Goal: Task Accomplishment & Management: Complete application form

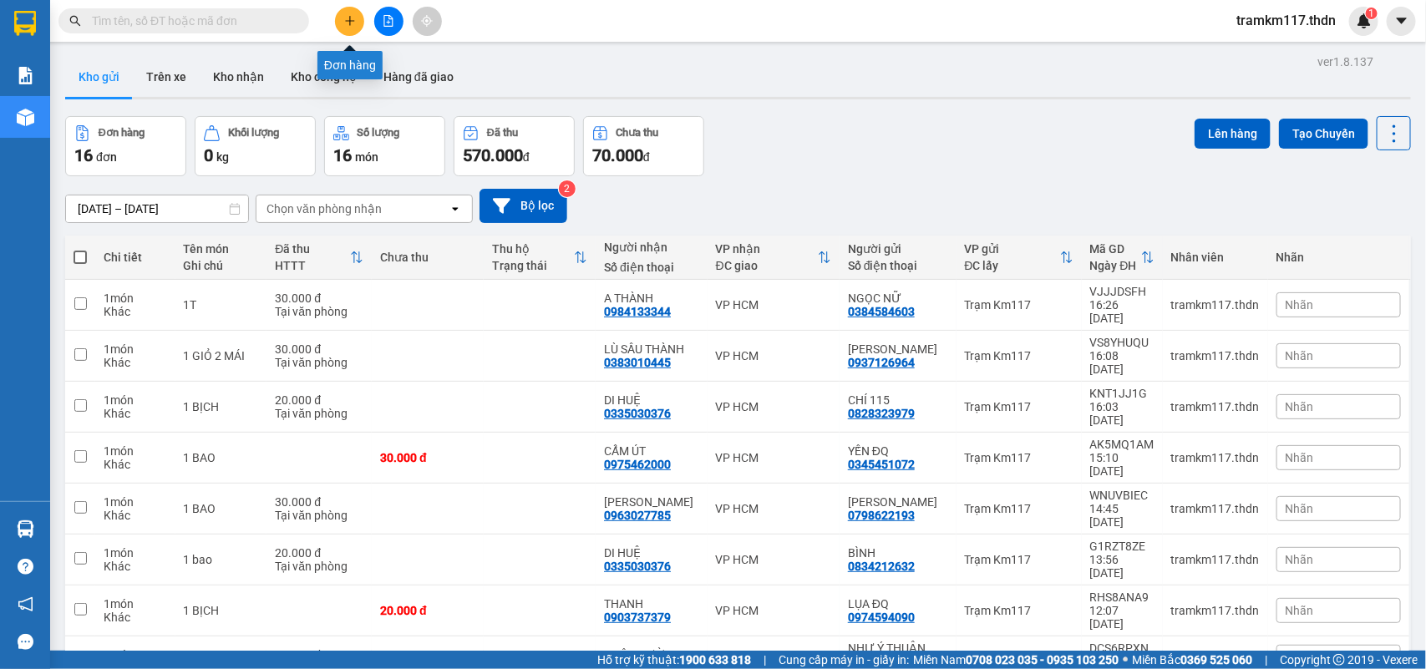
click at [345, 19] on icon "plus" at bounding box center [350, 21] width 12 height 12
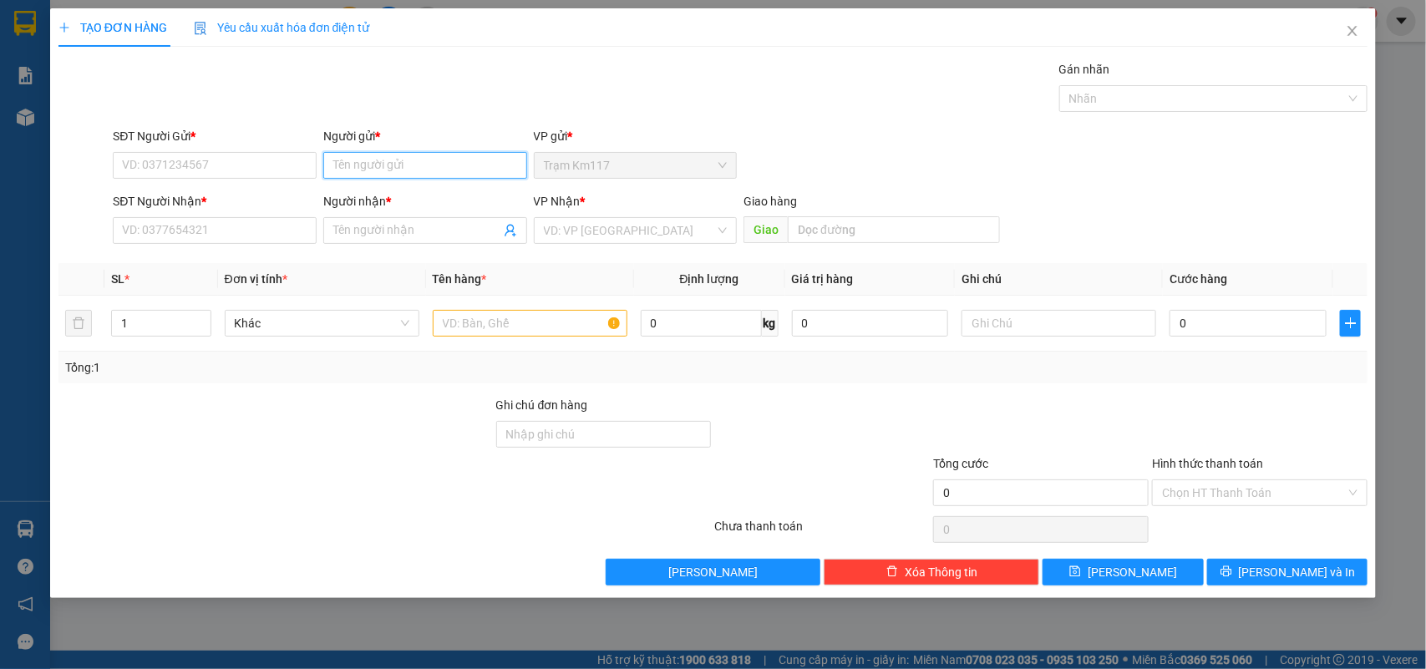
click at [380, 165] on input "Người gửi *" at bounding box center [425, 165] width 204 height 27
click at [281, 171] on input "SĐT Người Gửi *" at bounding box center [215, 165] width 204 height 27
click at [370, 171] on input "Người gửi *" at bounding box center [425, 165] width 204 height 27
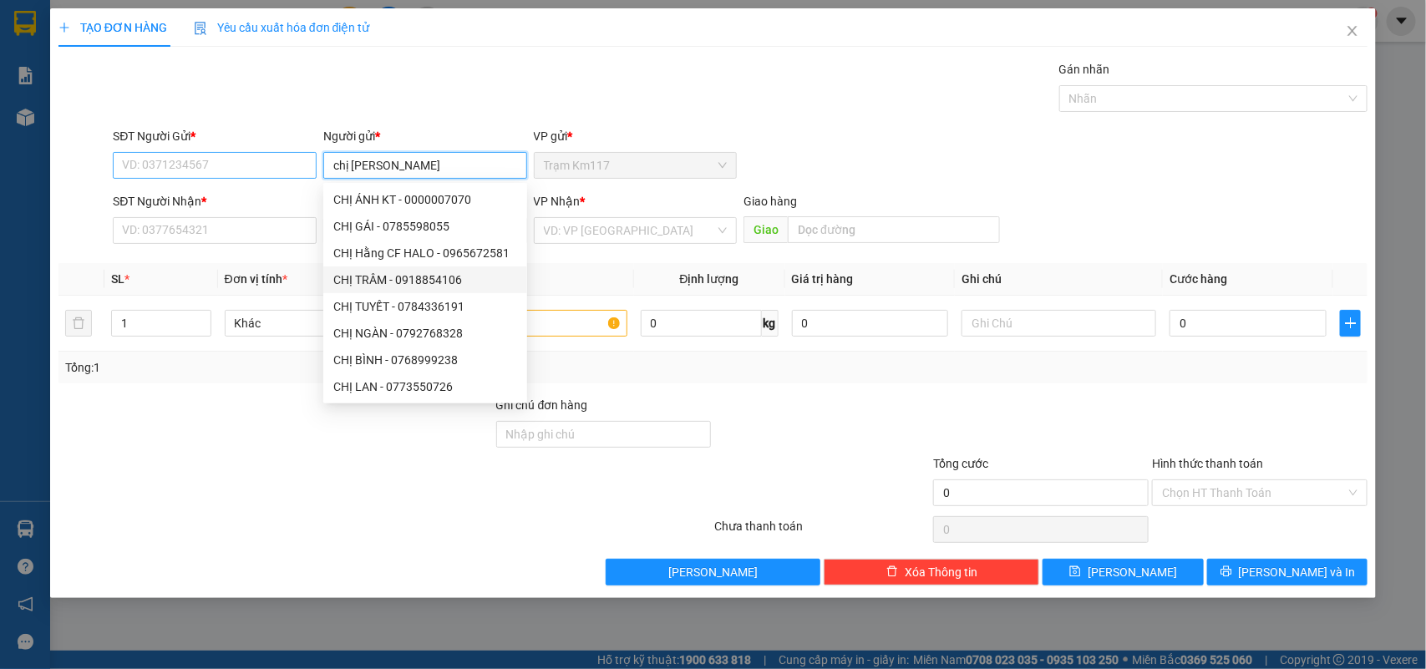
type input "chị [PERSON_NAME]"
click at [220, 169] on input "SĐT Người Gửi *" at bounding box center [215, 165] width 204 height 27
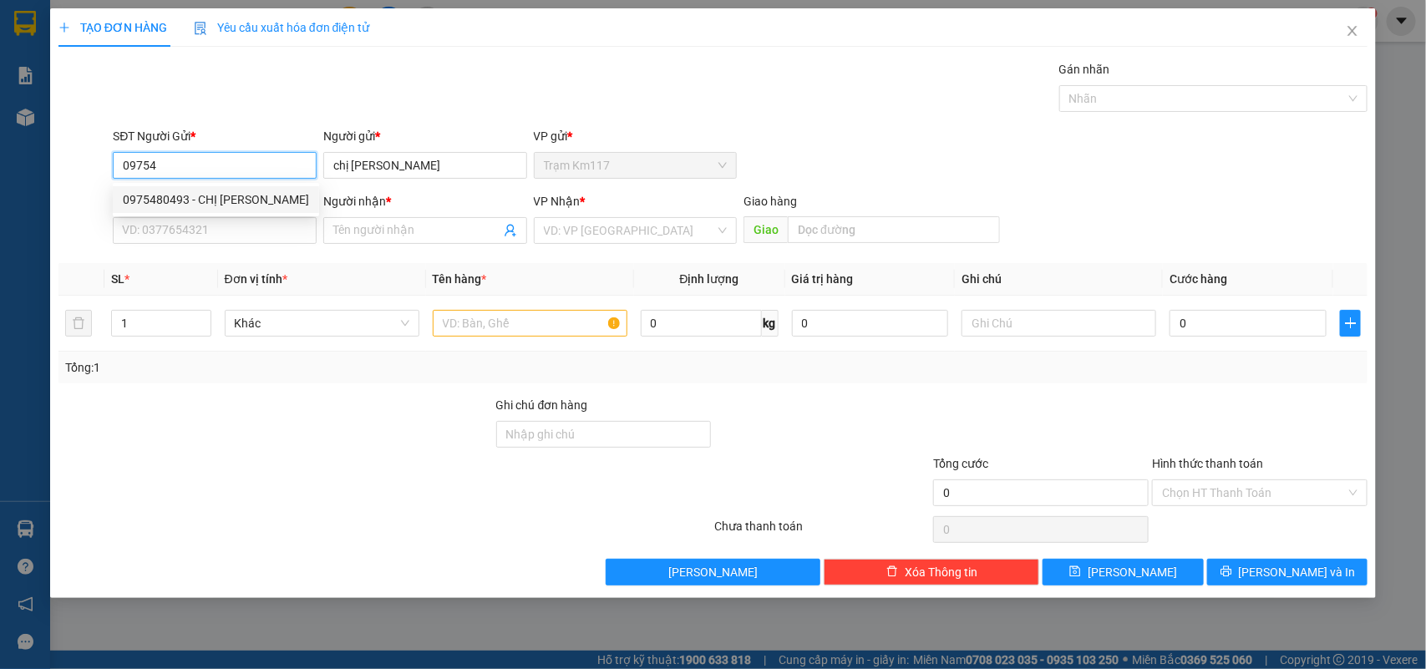
click at [217, 198] on div "0975480493 - CHỊ [PERSON_NAME]" at bounding box center [216, 199] width 186 height 18
type input "0975480493"
type input "CHỊ [PERSON_NAME]"
type input "0965538658"
type input "HÀ"
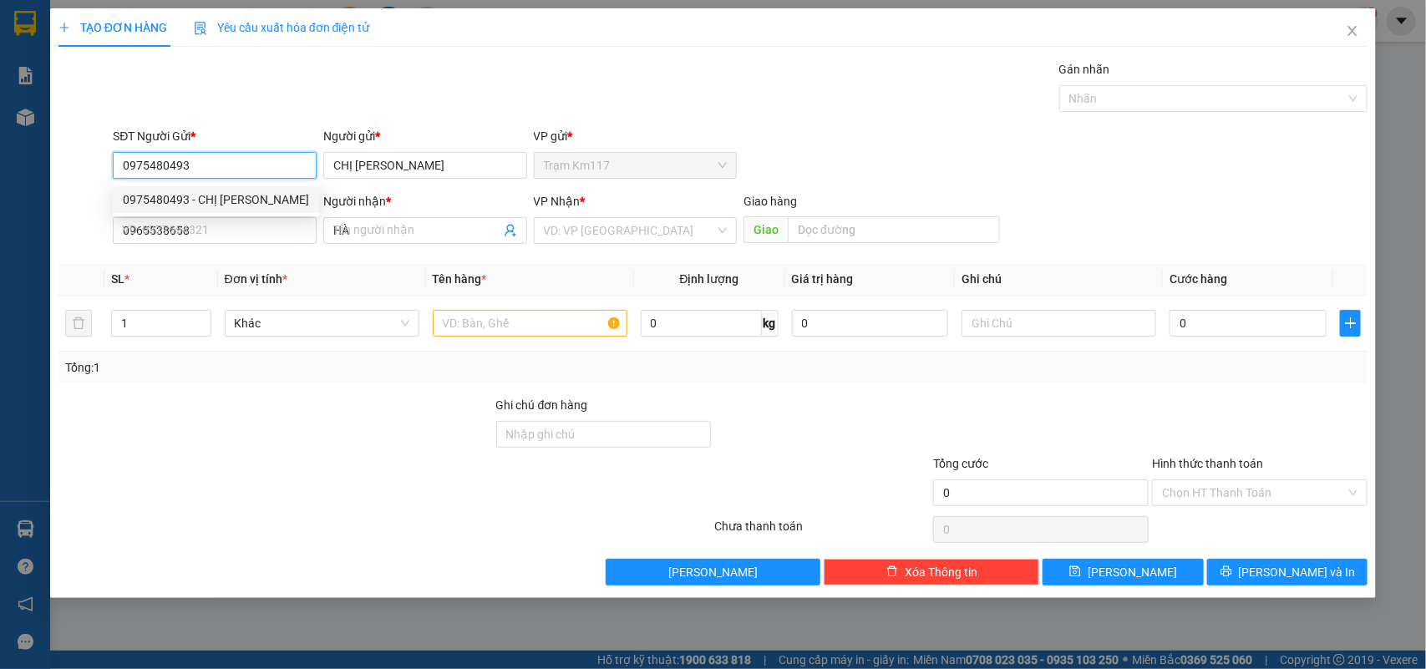
type input "70.000"
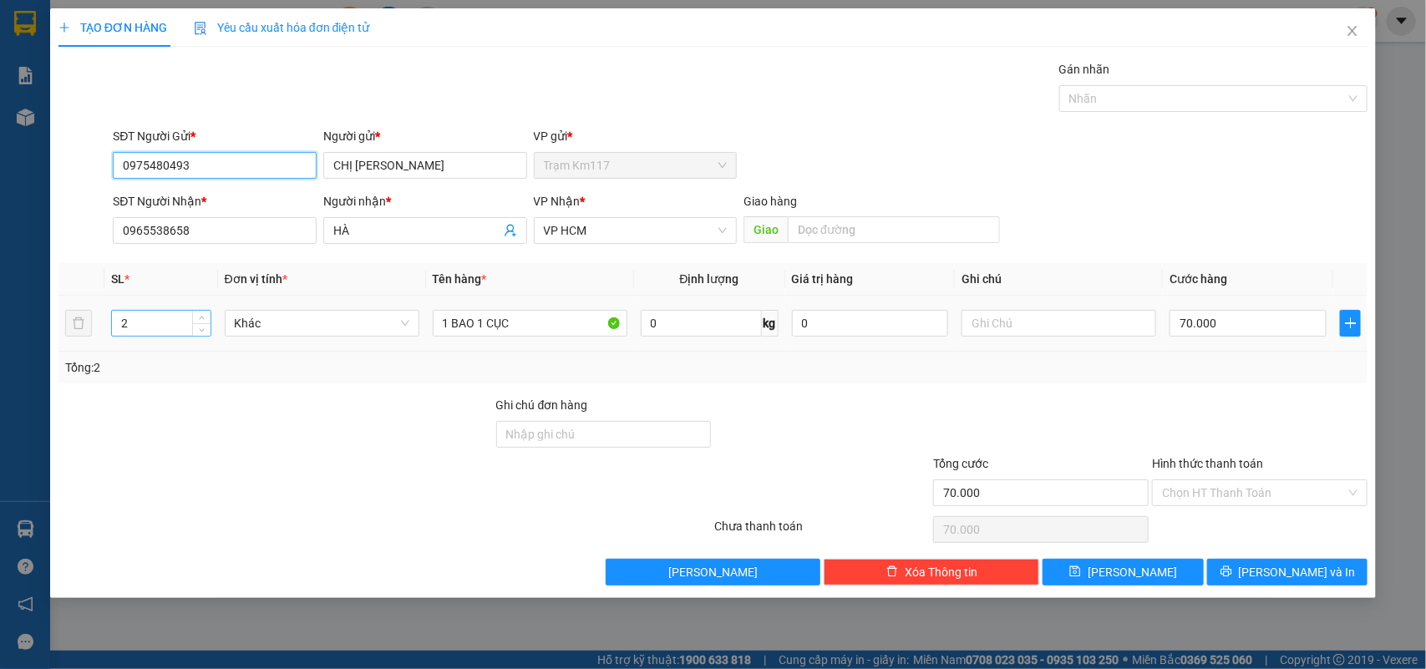
type input "0975480493"
click at [139, 328] on input "2" at bounding box center [161, 323] width 99 height 25
type input "1"
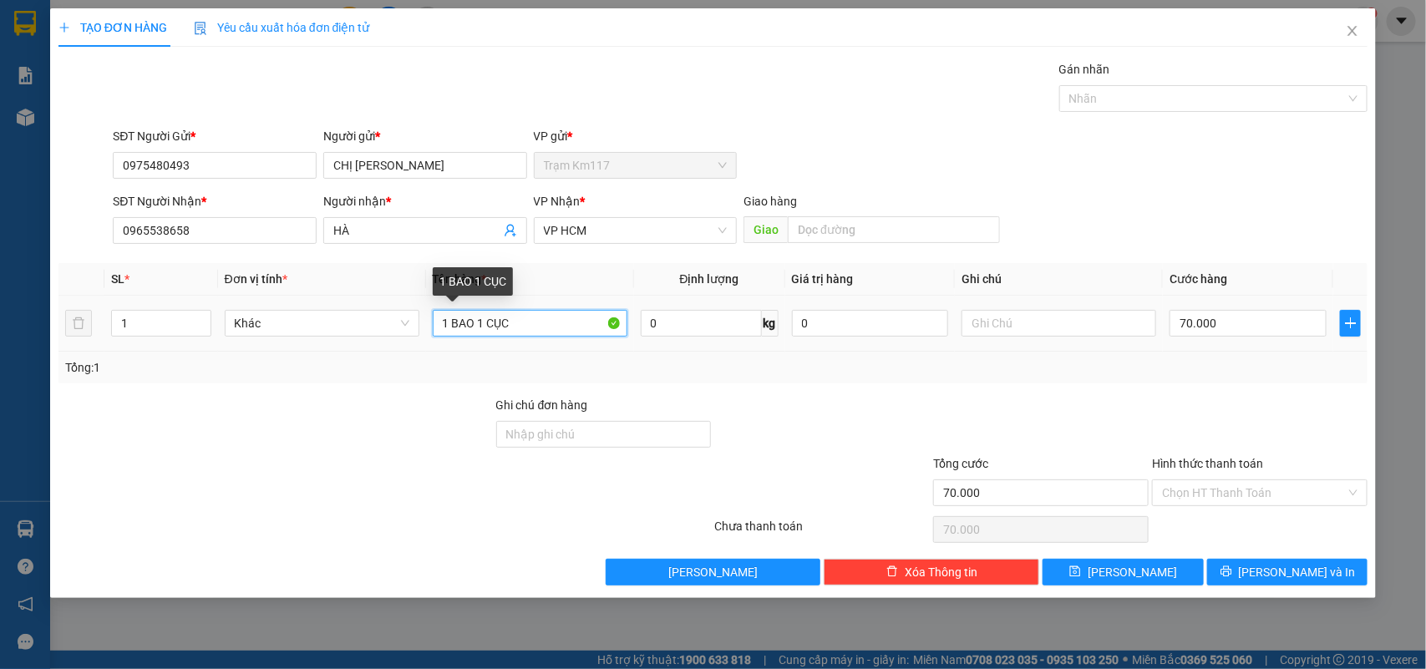
click at [520, 322] on input "1 BAO 1 CỤC" at bounding box center [530, 323] width 195 height 27
type input "1 bao"
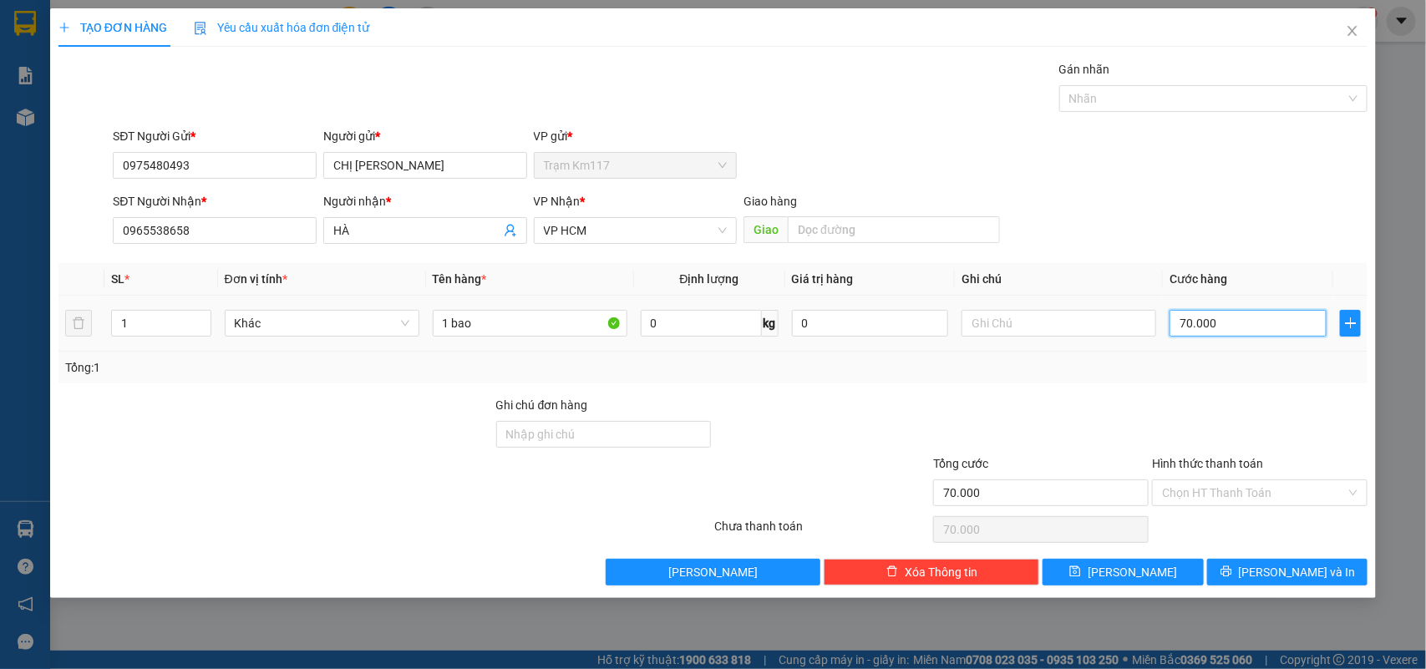
click at [1225, 324] on input "70.000" at bounding box center [1248, 323] width 157 height 27
type input "0"
click at [1174, 322] on input "0" at bounding box center [1248, 323] width 157 height 27
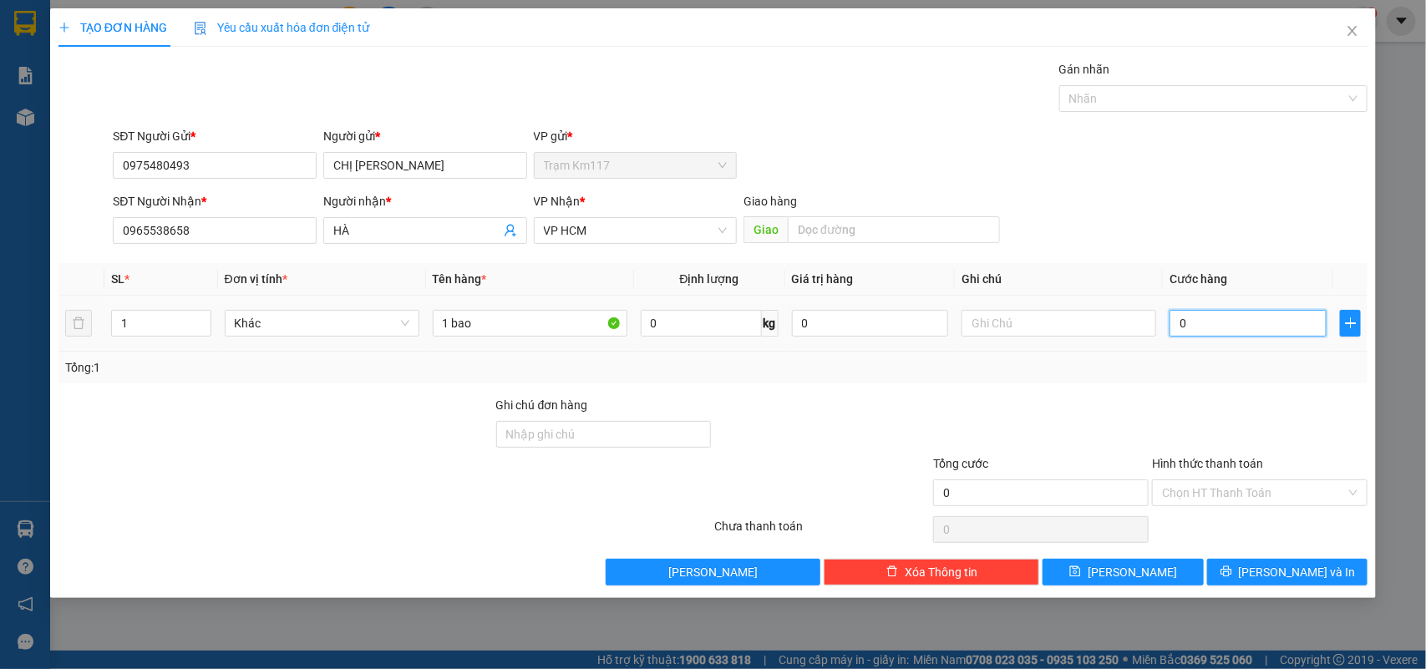
type input "50"
type input "500"
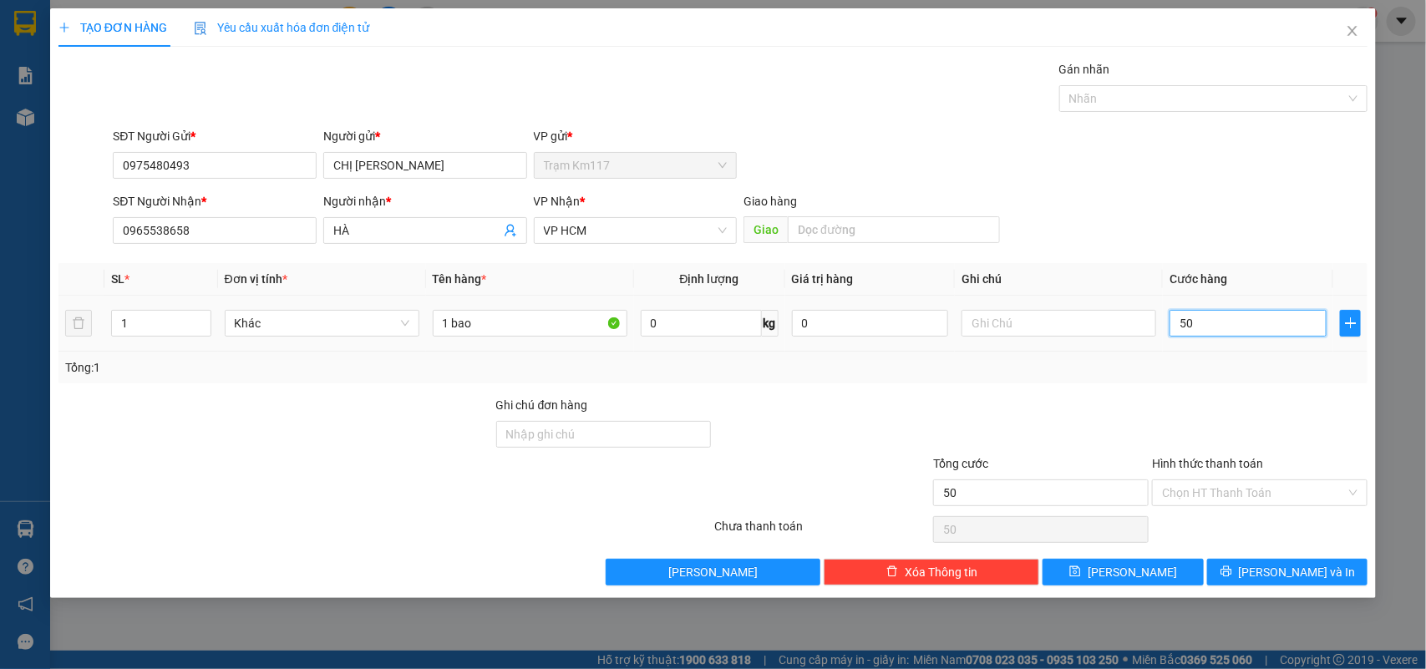
type input "500"
type input "5.000"
type input "50.000"
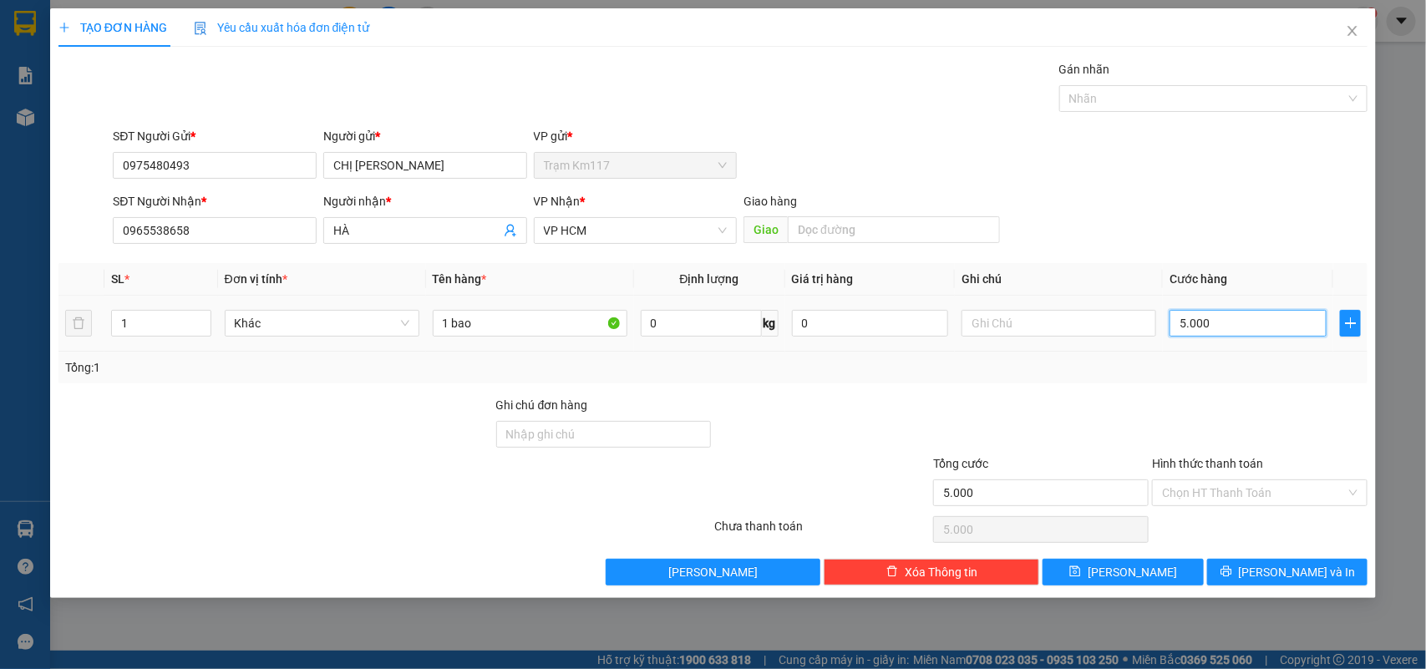
type input "50.000"
click at [1238, 493] on input "Hình thức thanh toán" at bounding box center [1254, 492] width 184 height 25
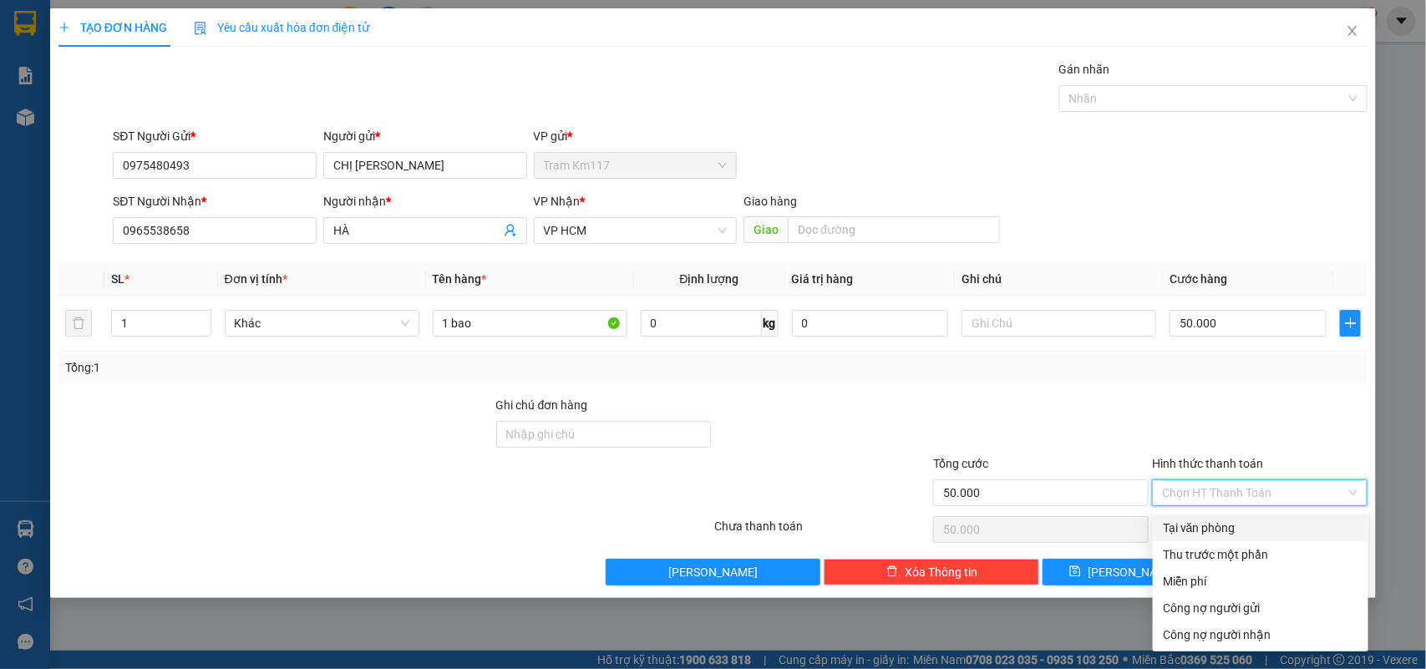
click at [1205, 528] on div "Tại văn phòng" at bounding box center [1260, 528] width 195 height 18
type input "0"
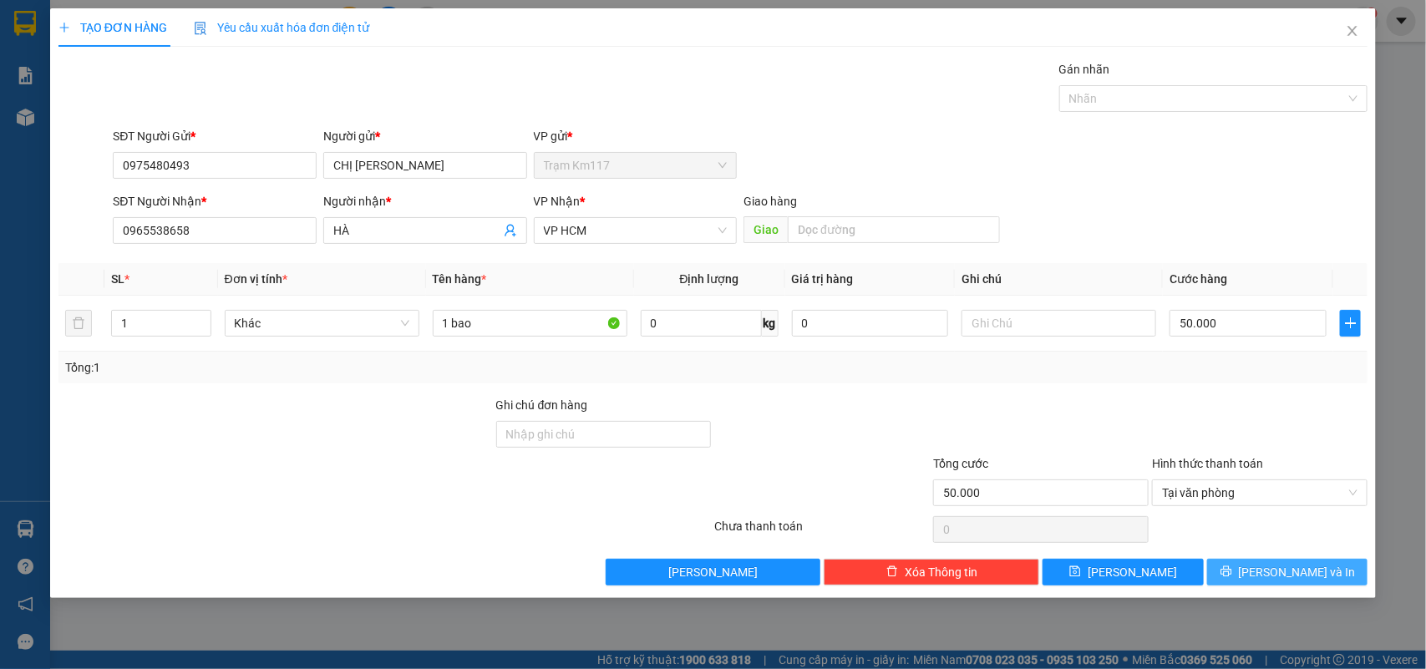
click at [1295, 571] on span "[PERSON_NAME] và In" at bounding box center [1297, 572] width 117 height 18
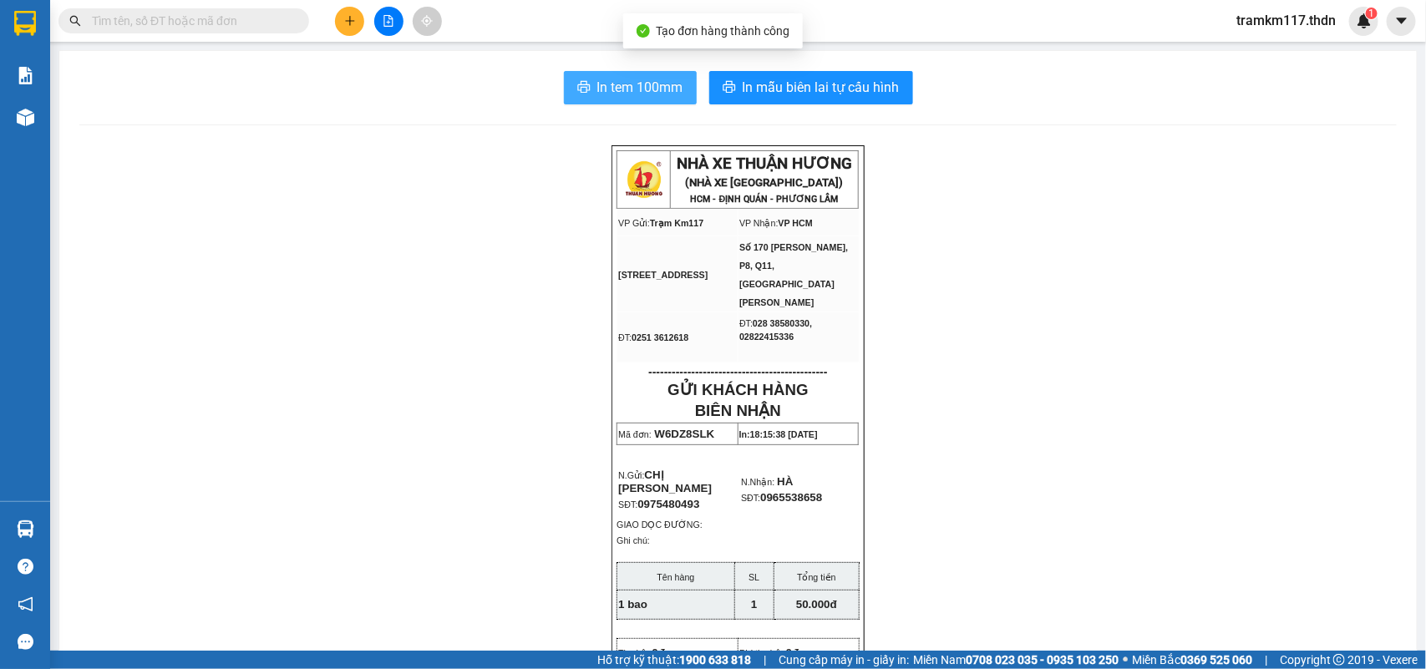
click at [624, 89] on span "In tem 100mm" at bounding box center [640, 87] width 86 height 21
click at [348, 21] on icon "plus" at bounding box center [349, 20] width 9 height 1
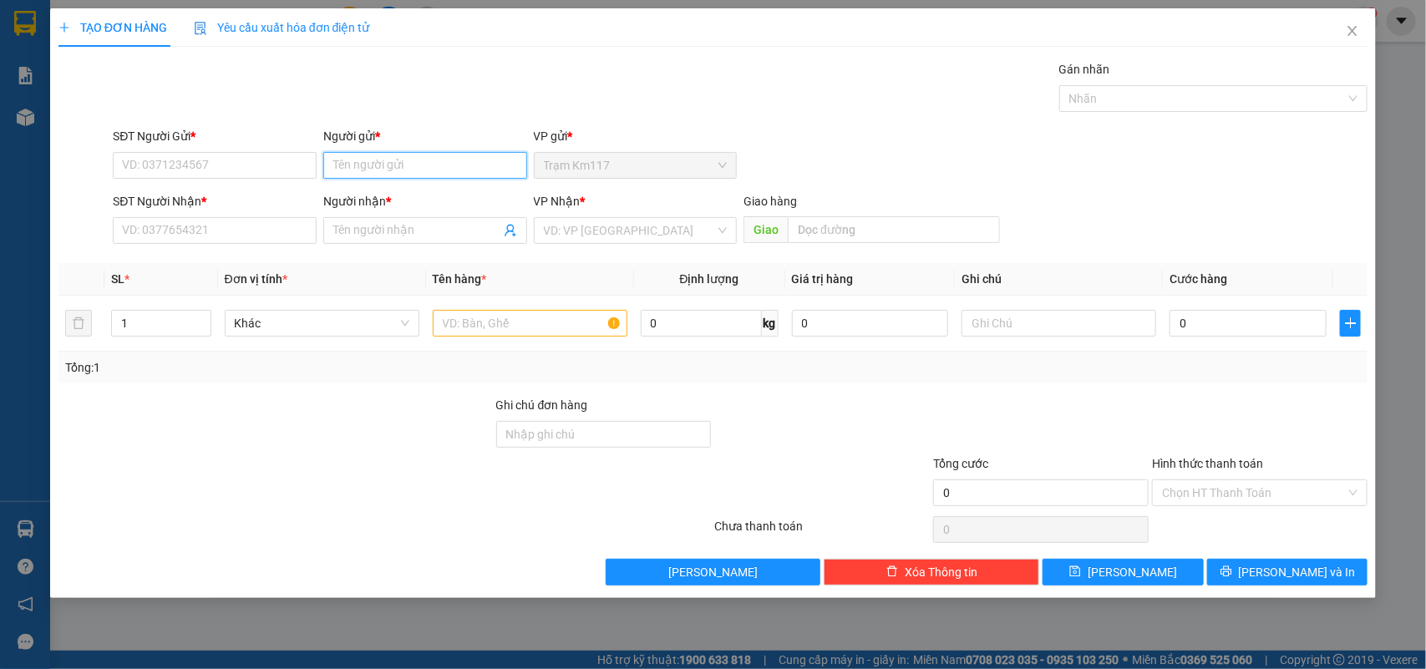
click at [404, 169] on input "Người gửi *" at bounding box center [425, 165] width 204 height 27
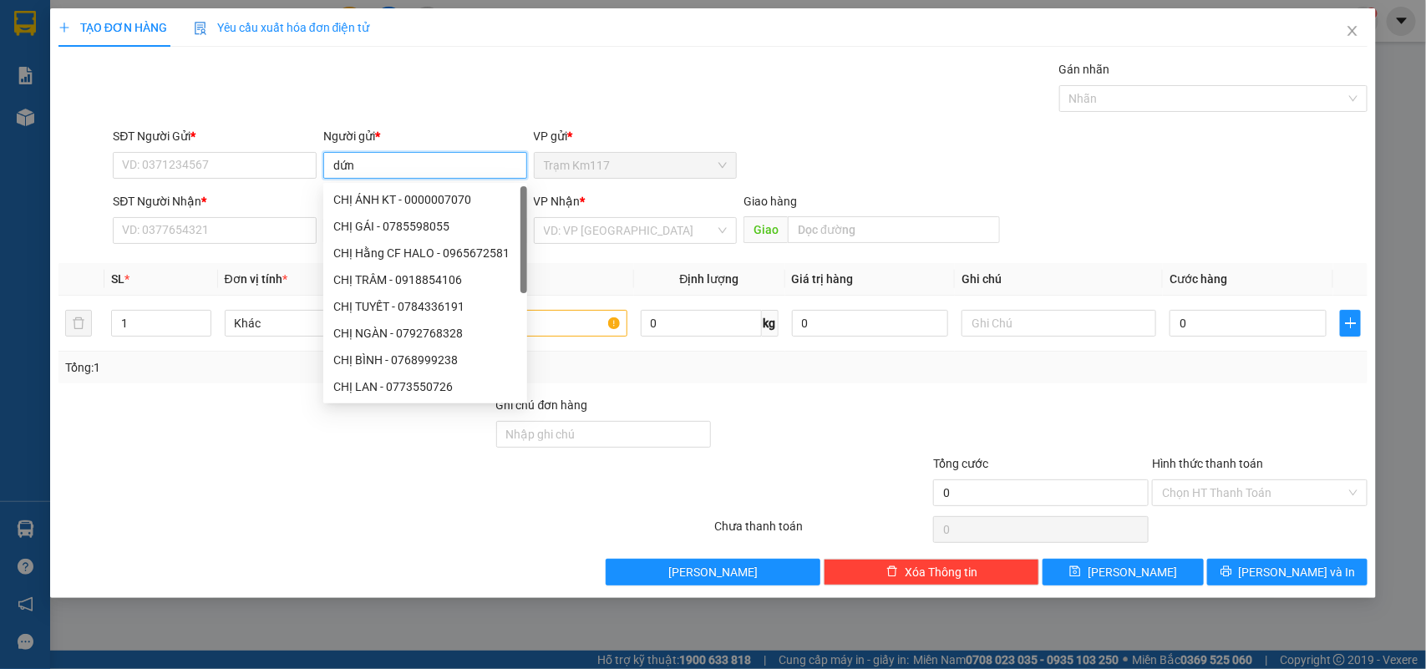
type input "dứng"
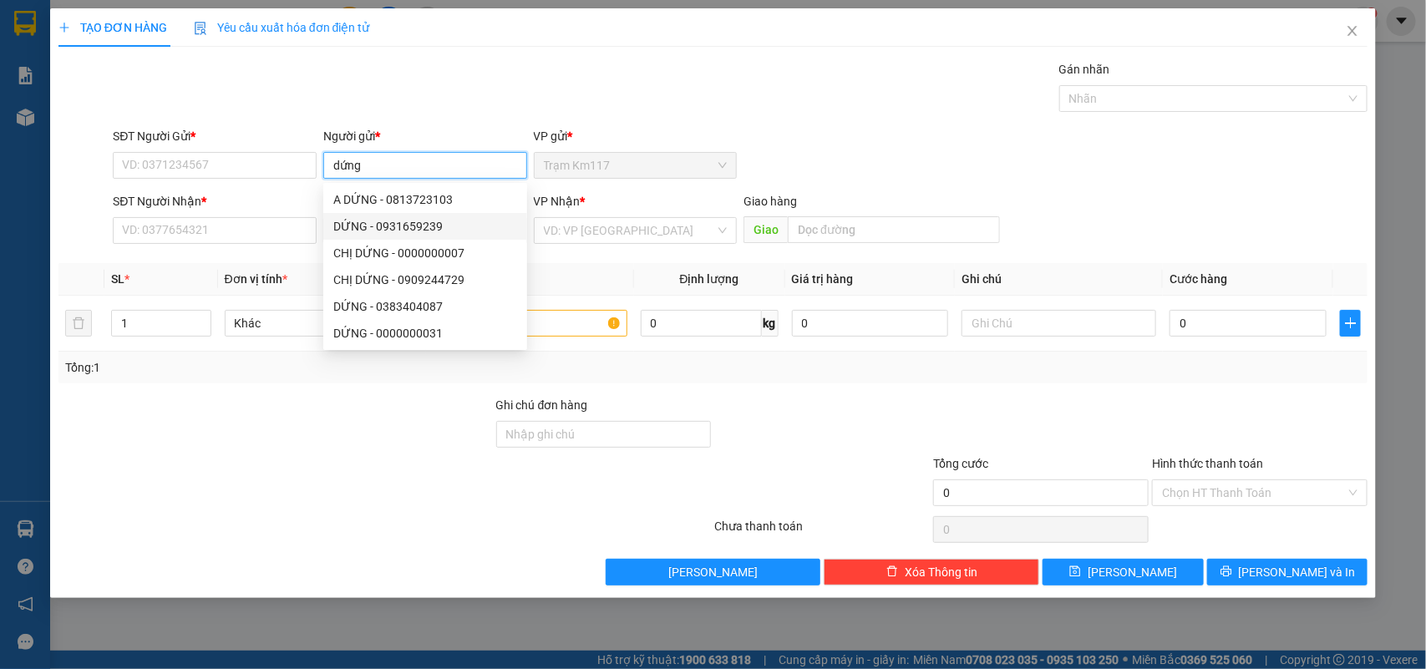
click at [368, 228] on div "DỨNG - 0931659239" at bounding box center [425, 226] width 184 height 18
type input "0931659239"
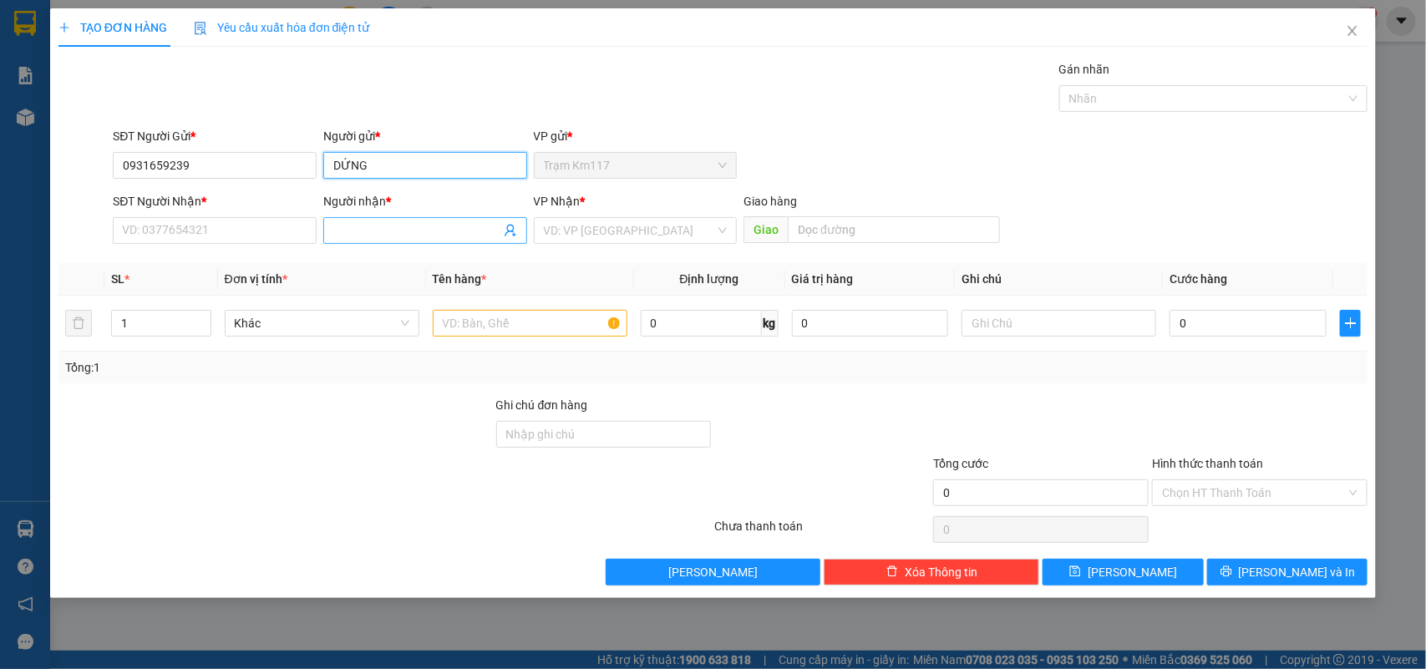
type input "DỨNG"
click at [376, 238] on input "Người nhận *" at bounding box center [416, 230] width 167 height 18
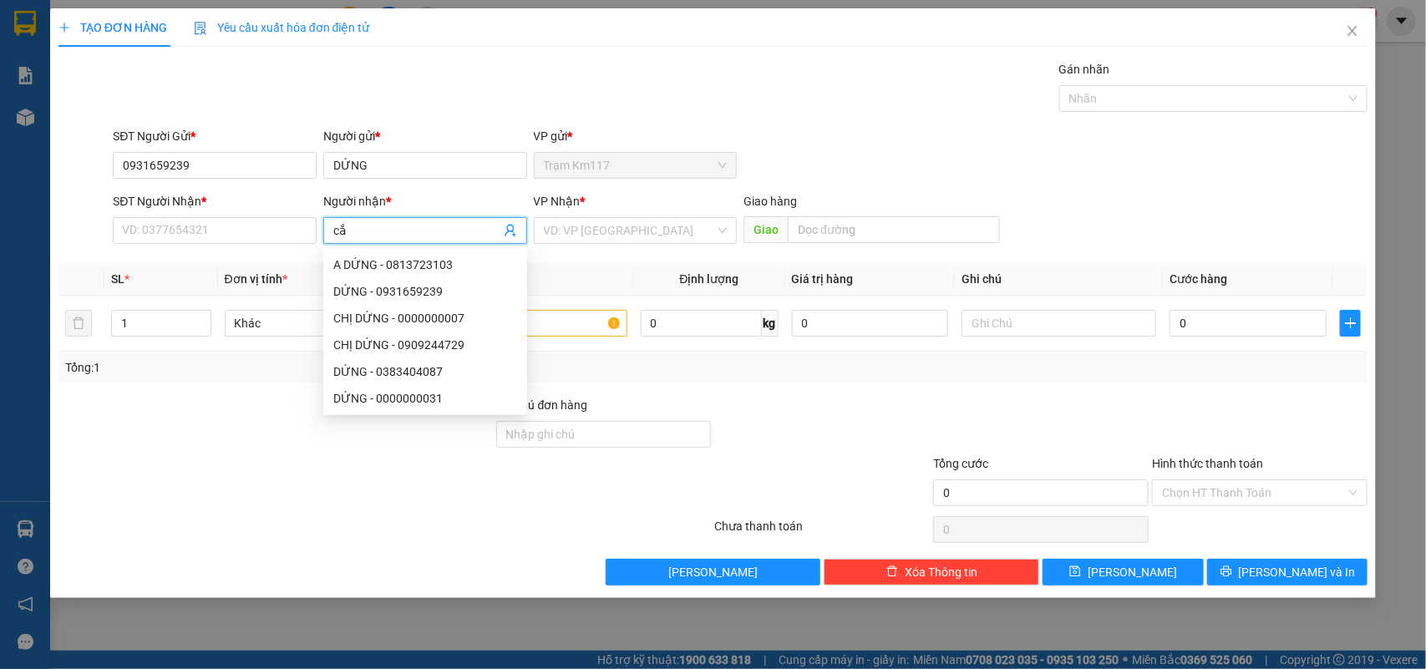
type input "cắm"
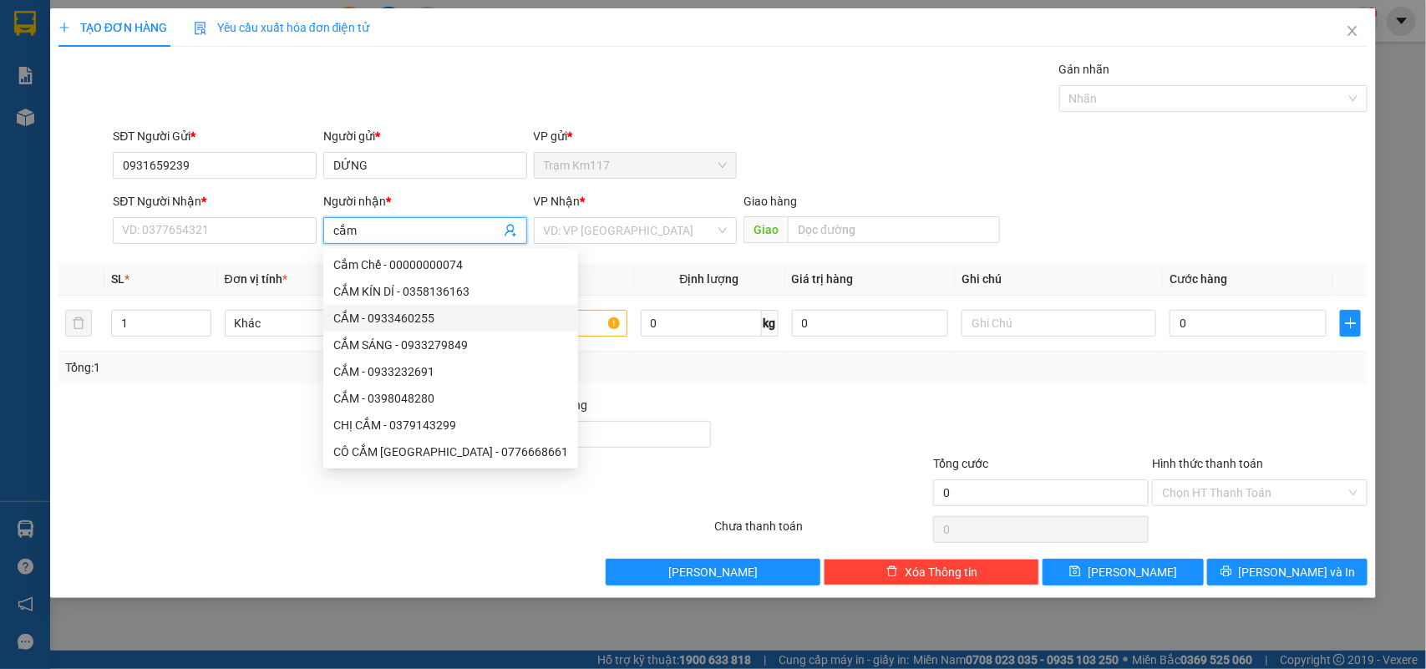
click at [380, 318] on div "CẮM - 0933460255" at bounding box center [450, 318] width 235 height 18
type input "0933460255"
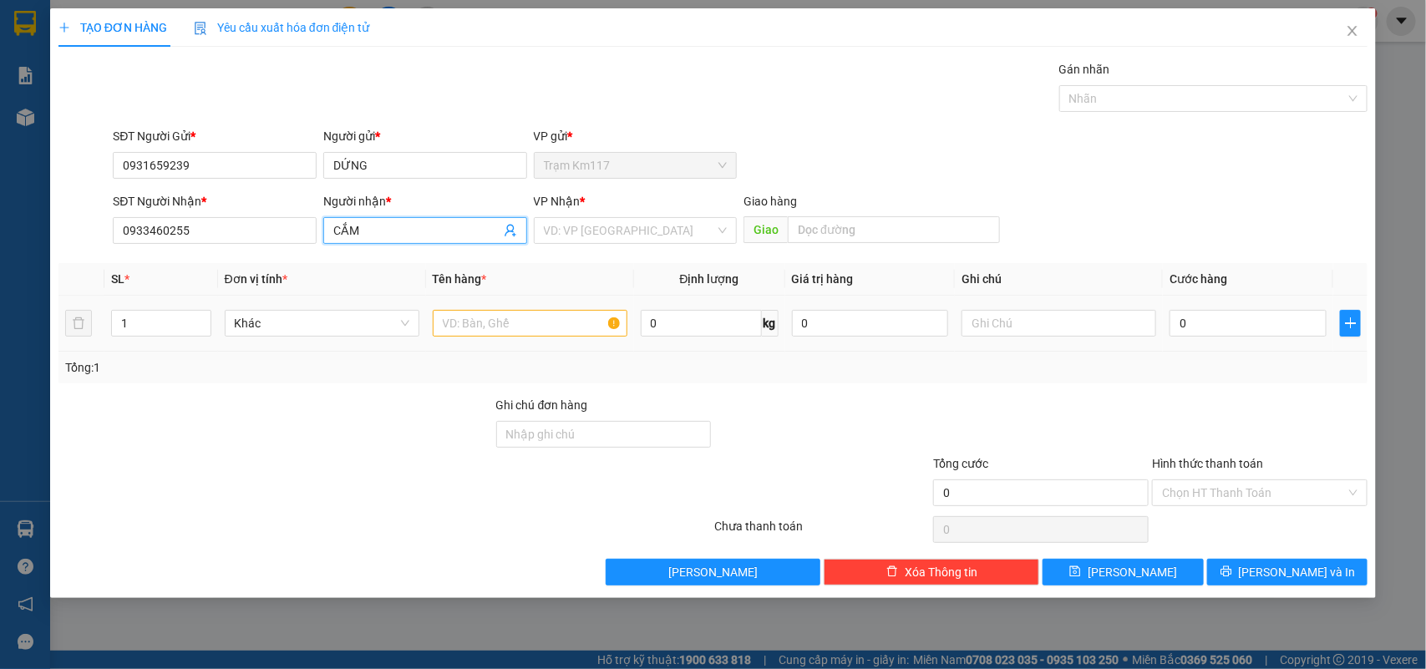
type input "CẮM"
click at [493, 327] on input "text" at bounding box center [530, 323] width 195 height 27
type input "1 cục"
click at [599, 227] on input "search" at bounding box center [630, 230] width 172 height 25
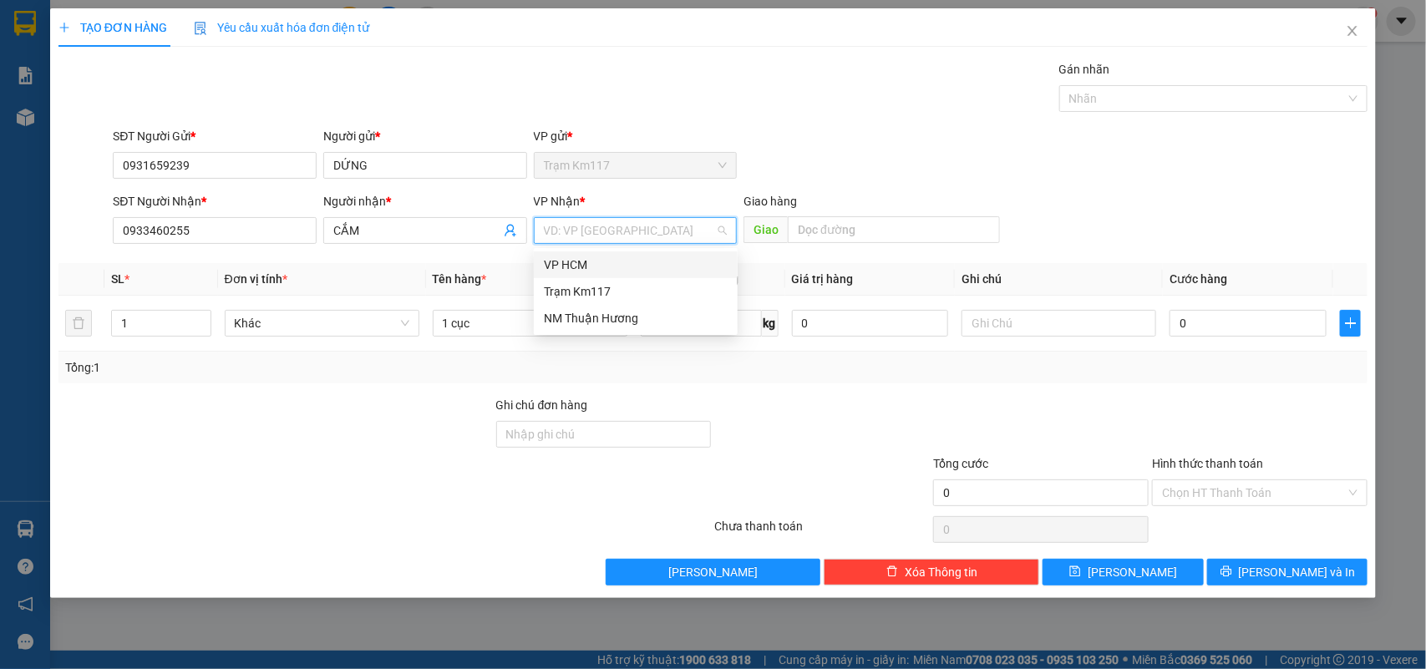
click at [561, 257] on div "VP HCM" at bounding box center [636, 265] width 184 height 18
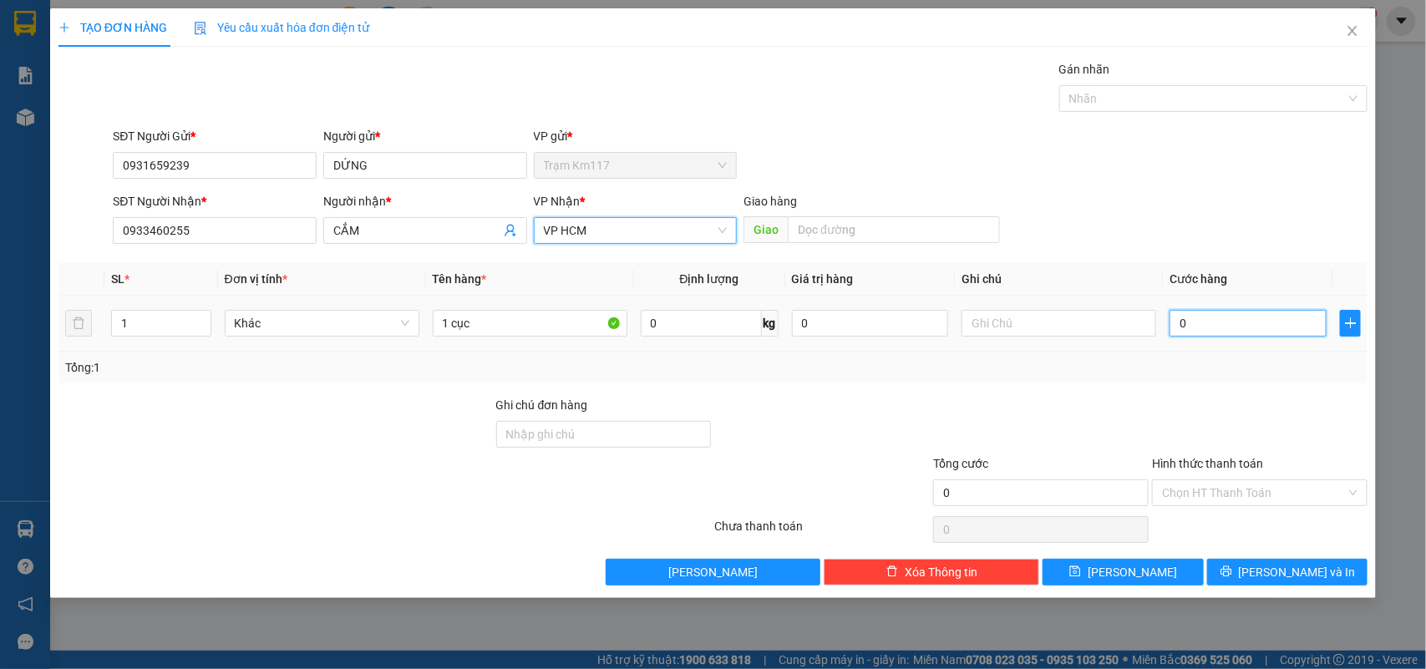
click at [1213, 328] on input "0" at bounding box center [1248, 323] width 157 height 27
type input "4"
type input "40"
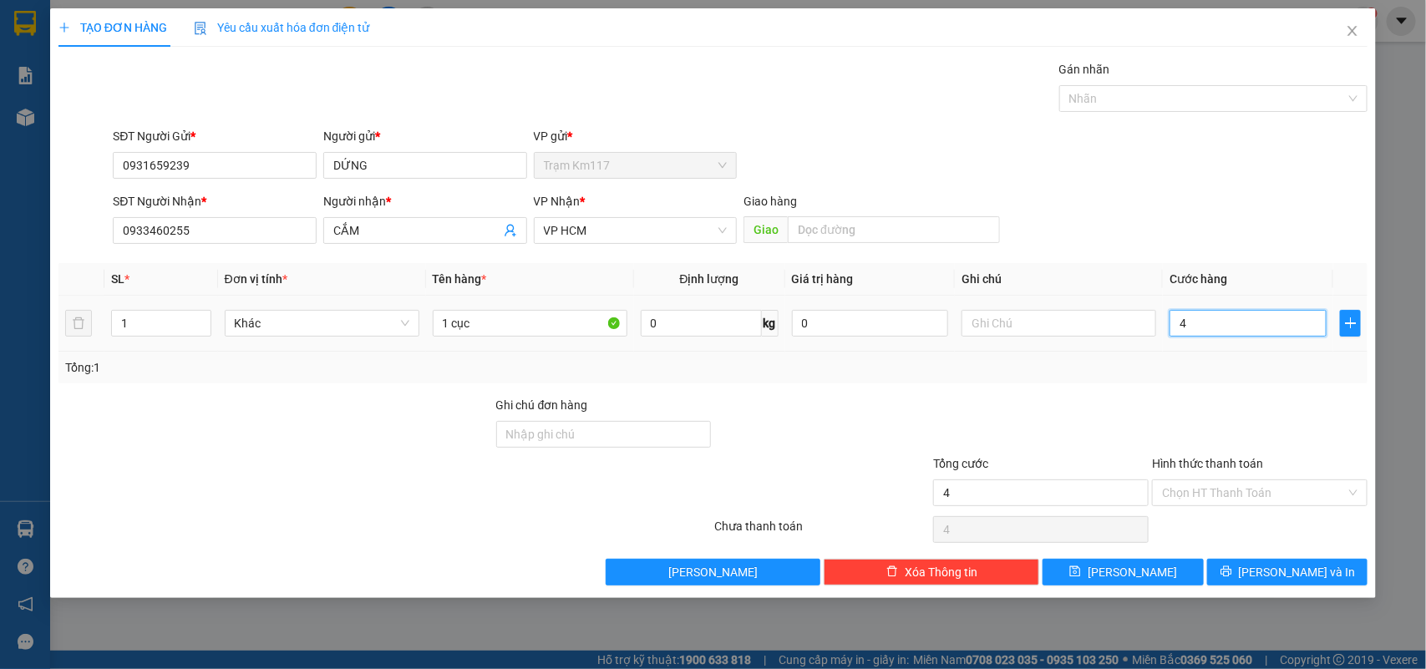
type input "40"
type input "400"
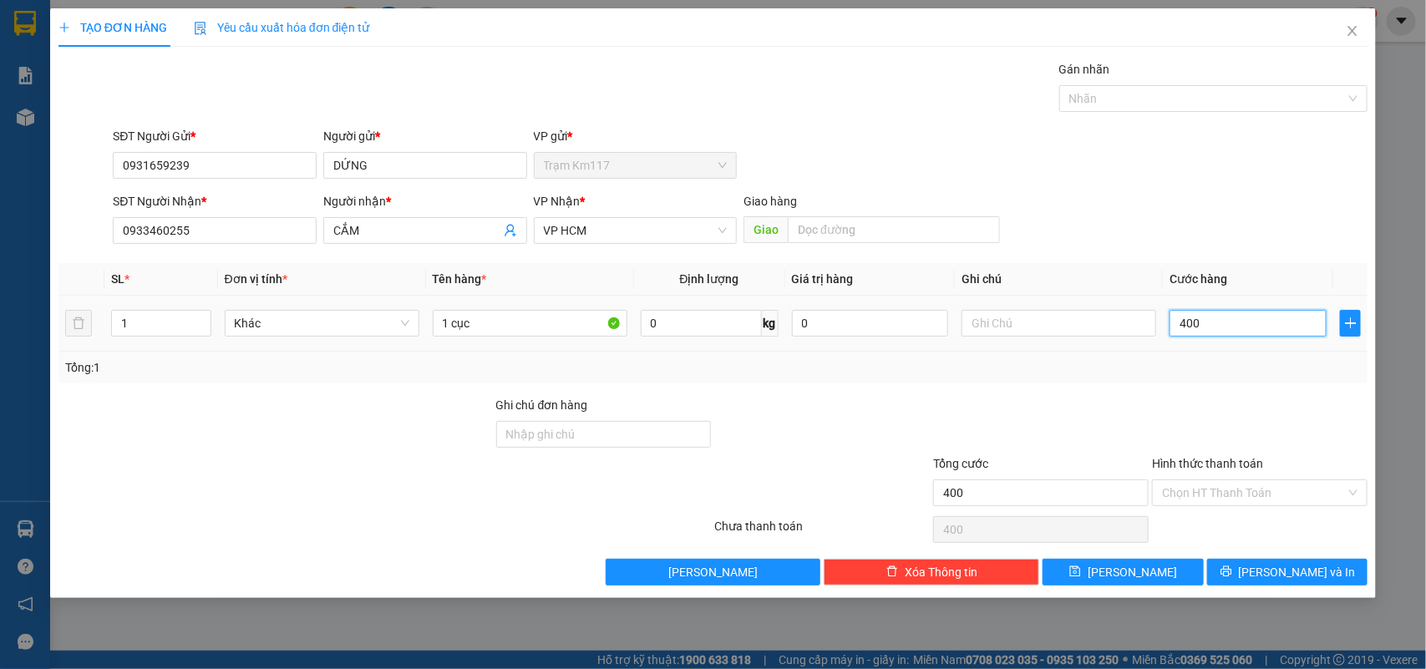
type input "4.000"
type input "40.000"
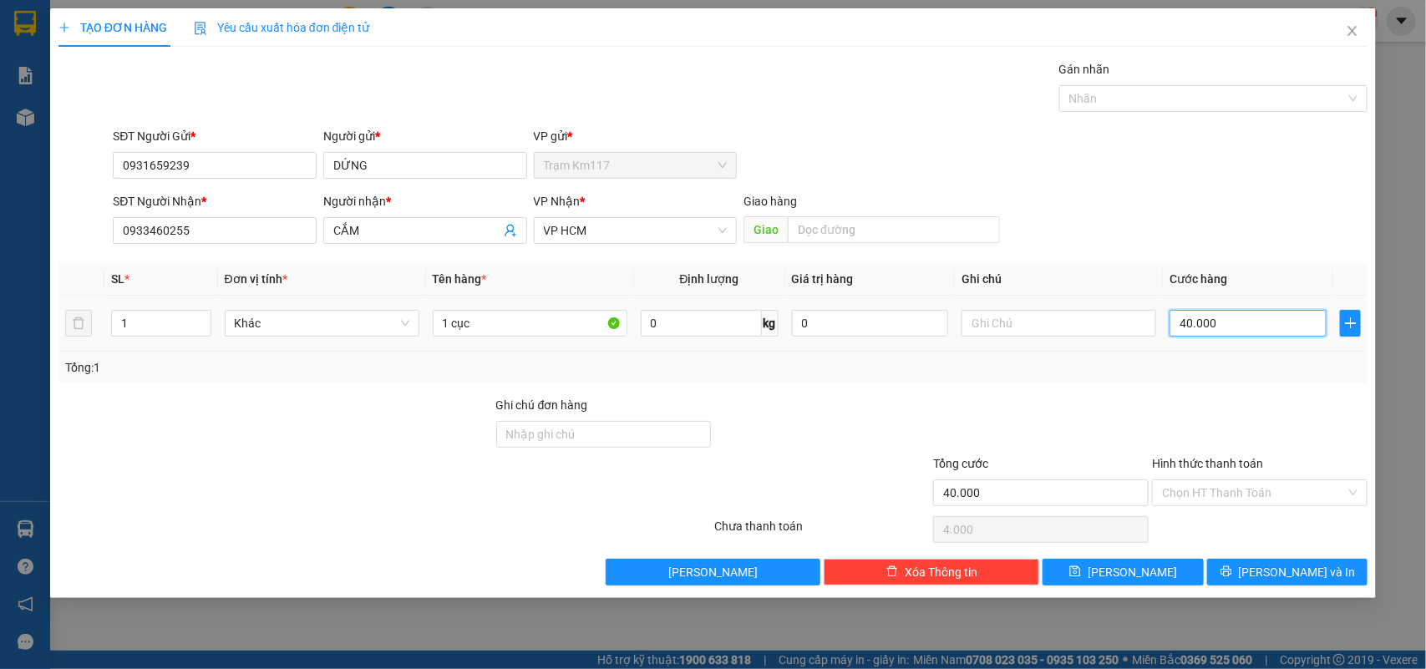
type input "40.000"
click at [1128, 99] on div at bounding box center [1205, 99] width 284 height 20
type input "40.000"
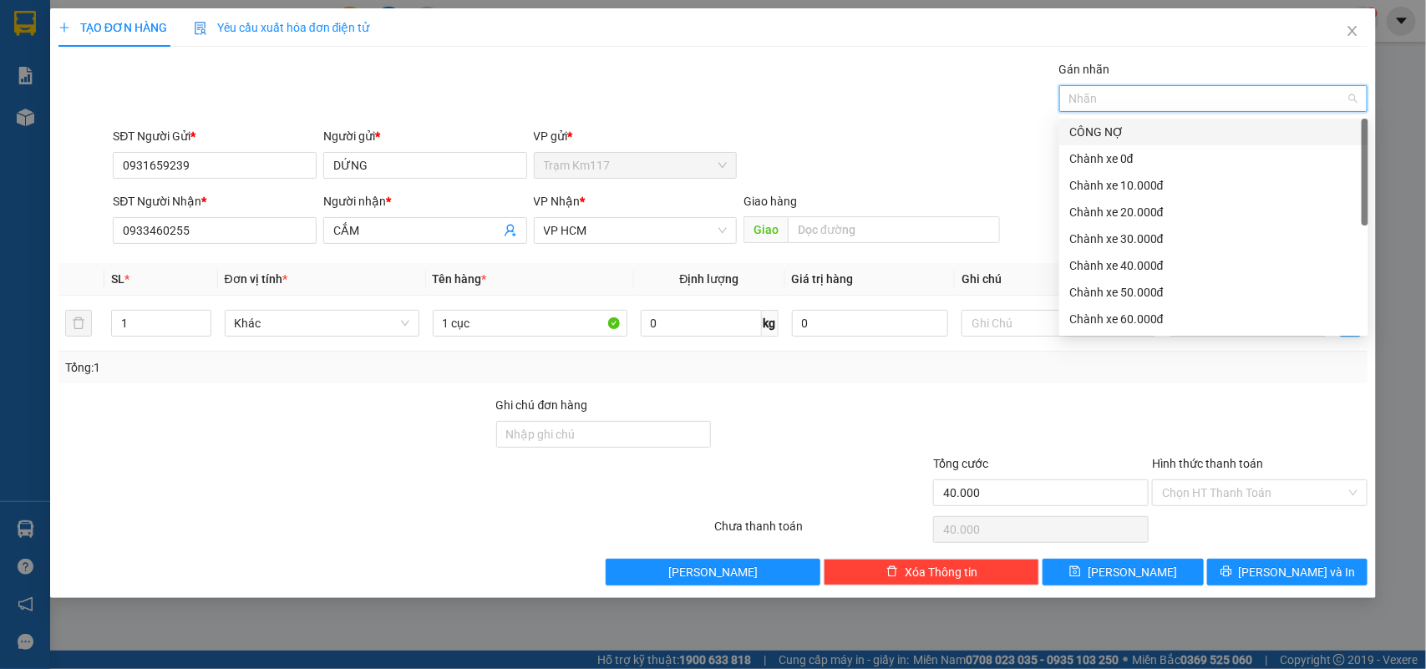
click at [1100, 135] on div "CÔNG NỢ" at bounding box center [1213, 132] width 289 height 18
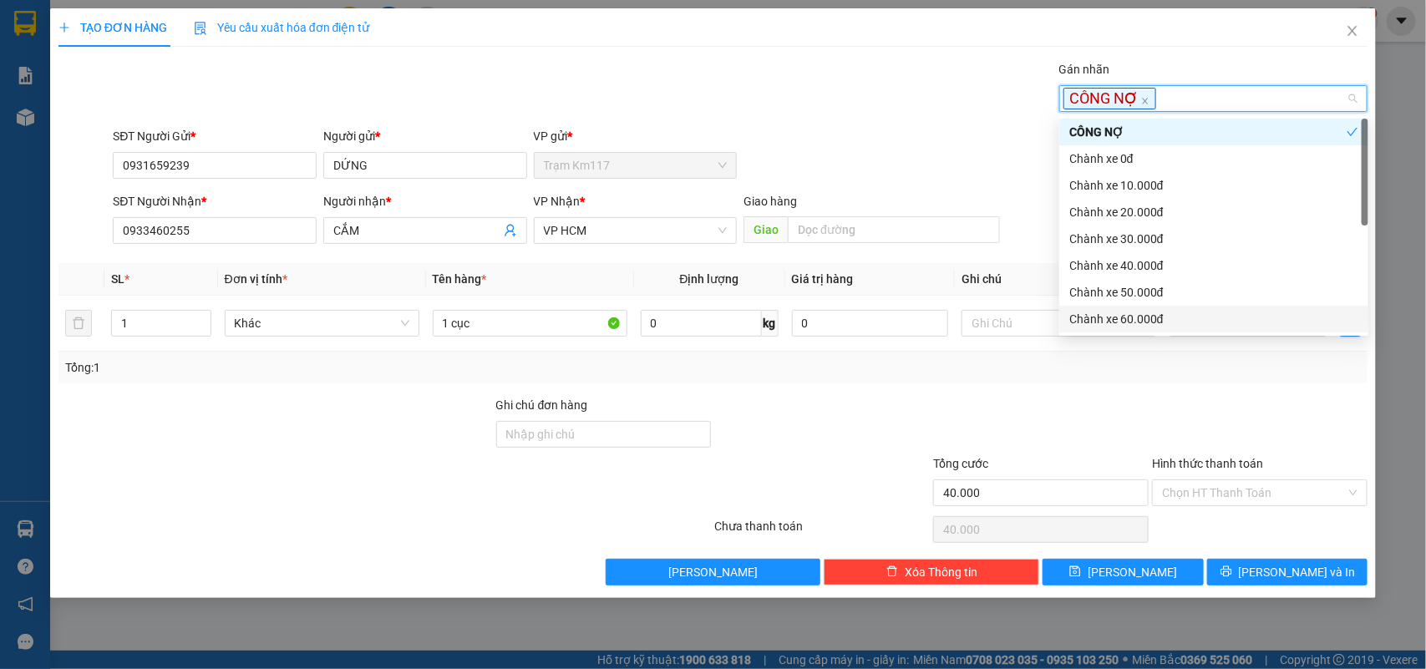
click at [1083, 439] on div at bounding box center [1040, 425] width 219 height 58
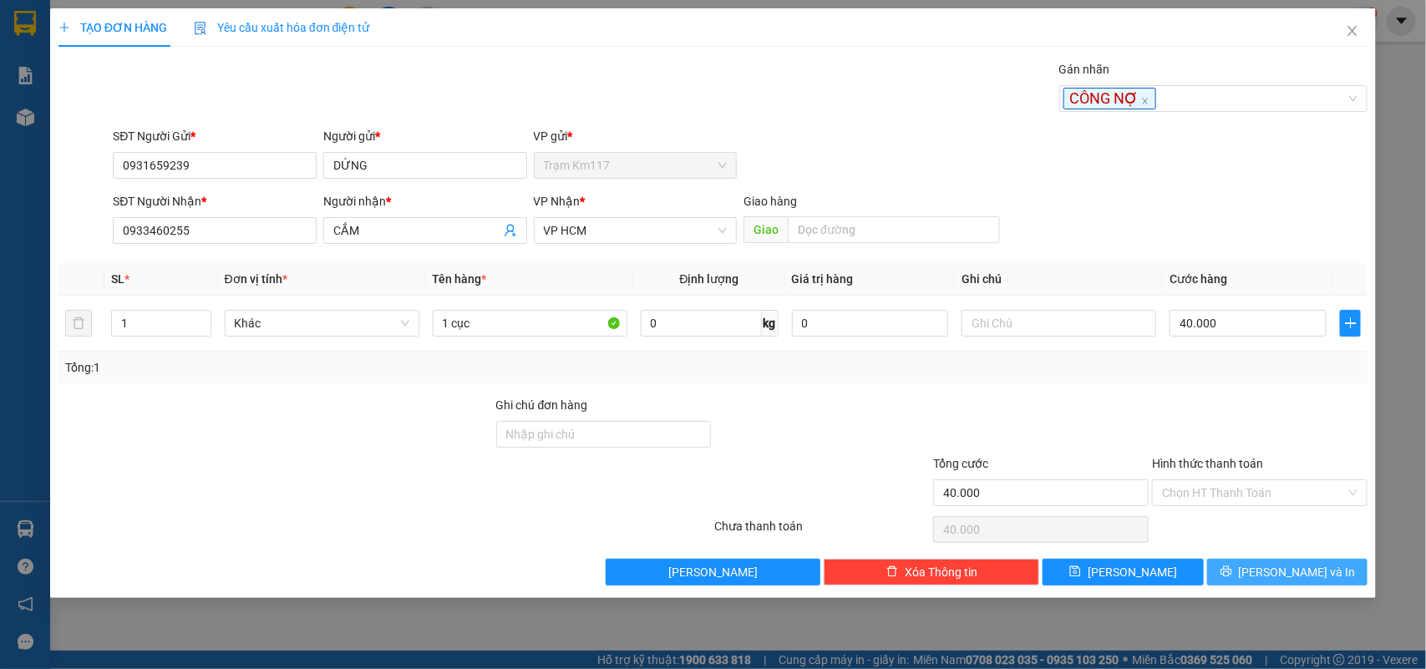
click at [1231, 572] on icon "printer" at bounding box center [1226, 571] width 11 height 11
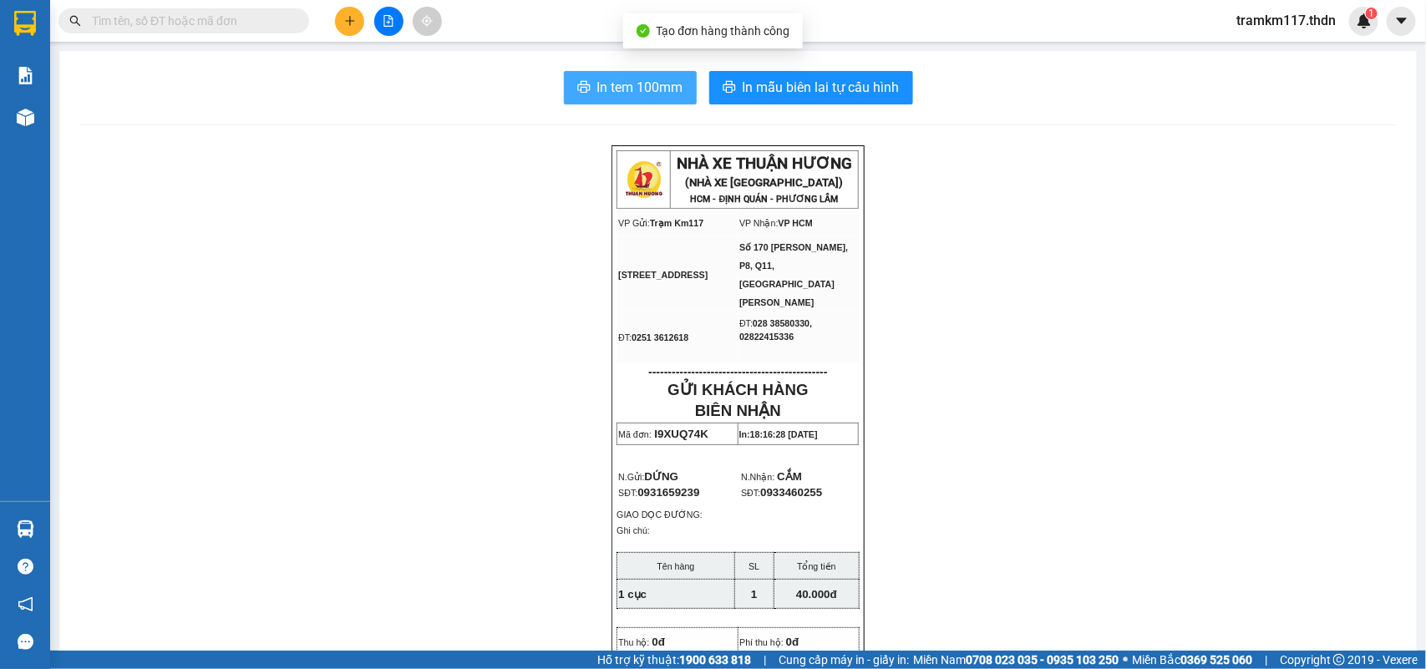
click at [607, 93] on span "In tem 100mm" at bounding box center [640, 87] width 86 height 21
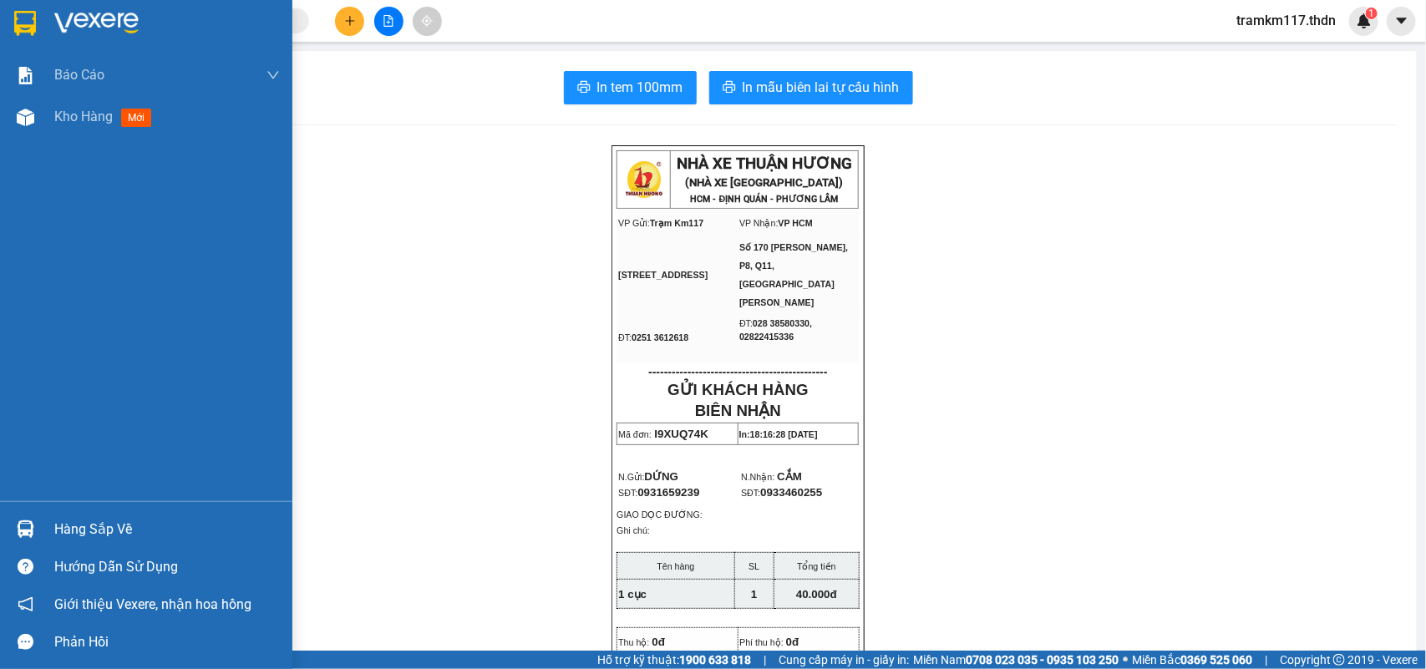
click at [25, 22] on img at bounding box center [25, 23] width 22 height 25
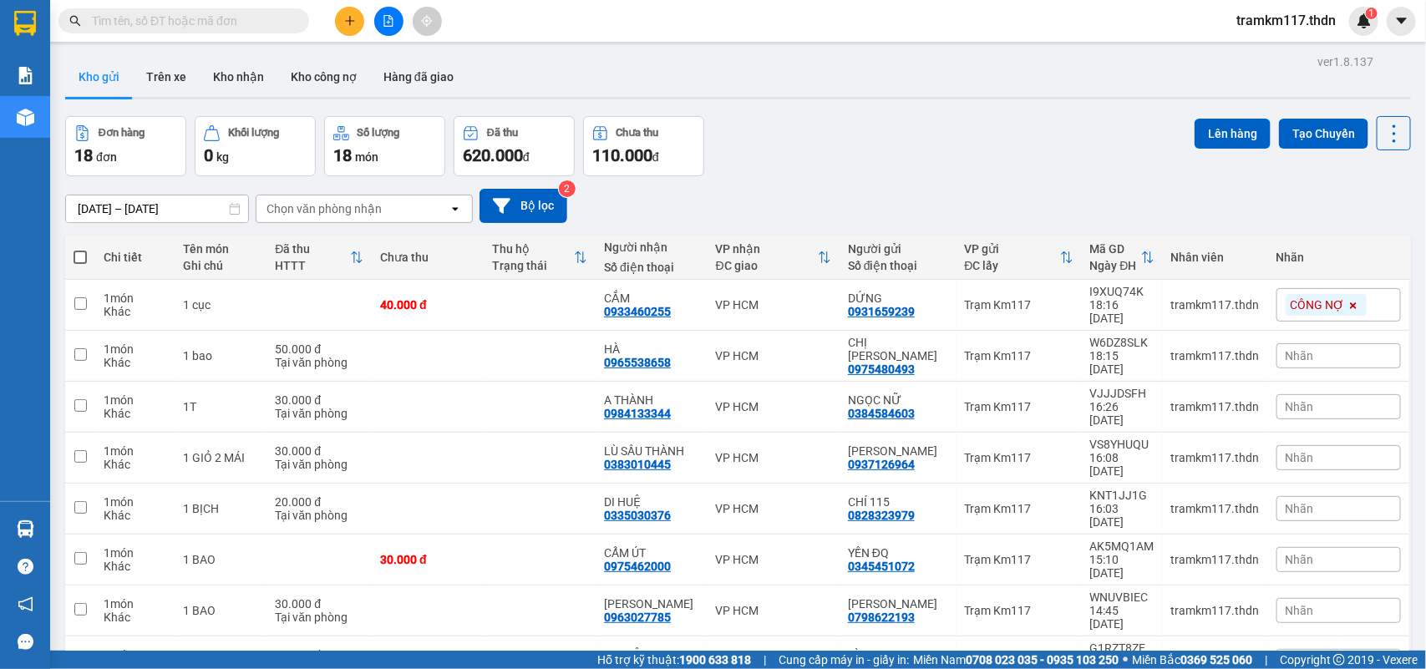
click at [78, 260] on span at bounding box center [80, 257] width 13 height 13
click at [80, 249] on input "checkbox" at bounding box center [80, 249] width 0 height 0
checkbox input "true"
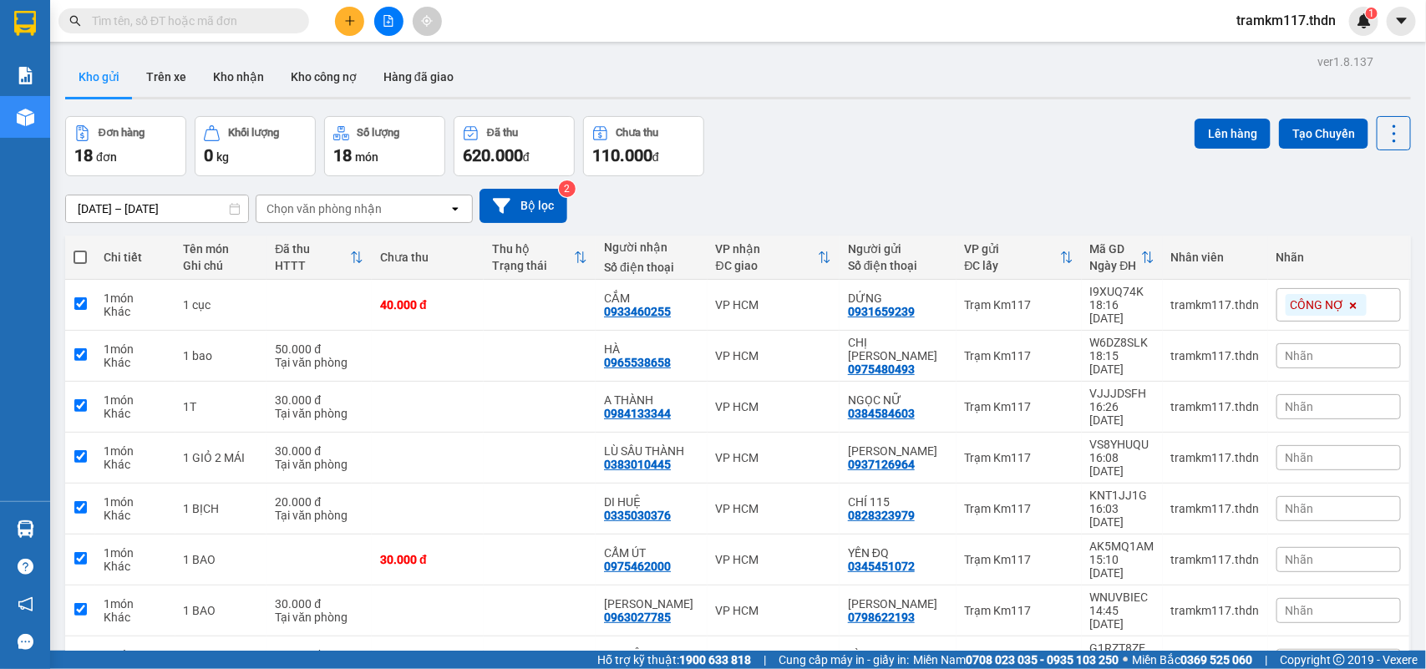
checkbox input "true"
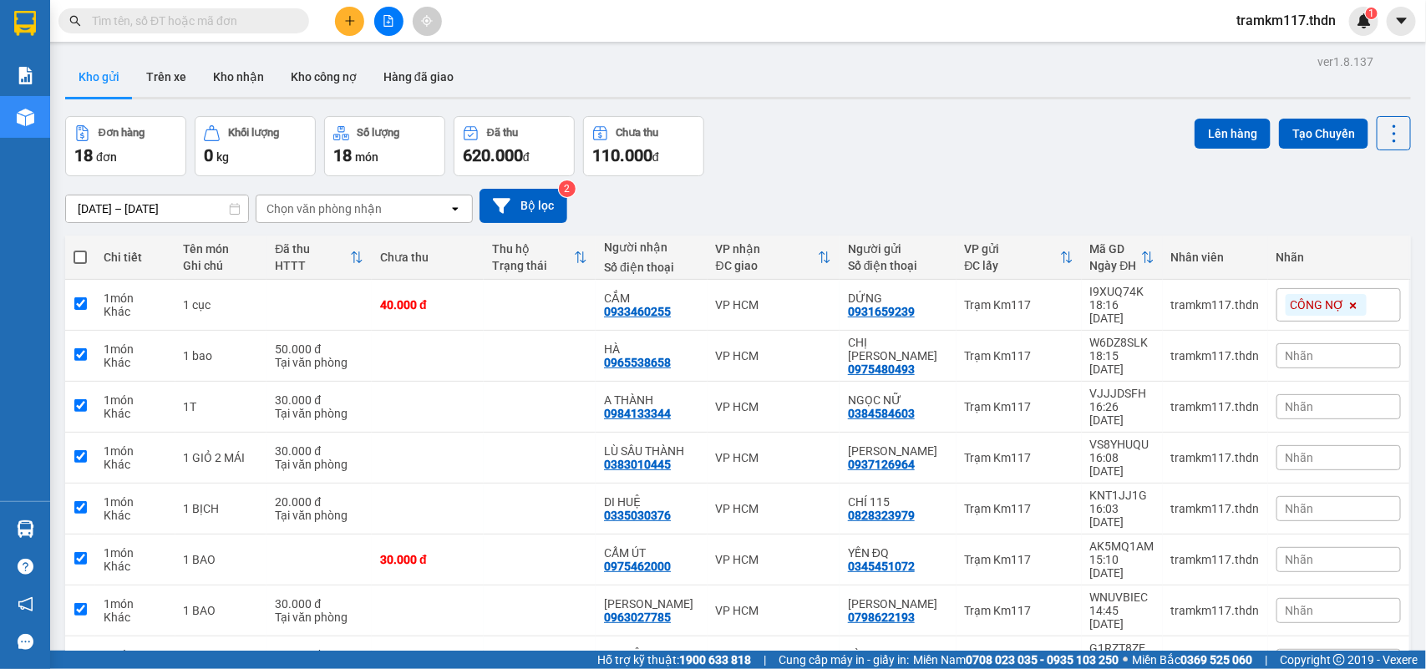
checkbox input "true"
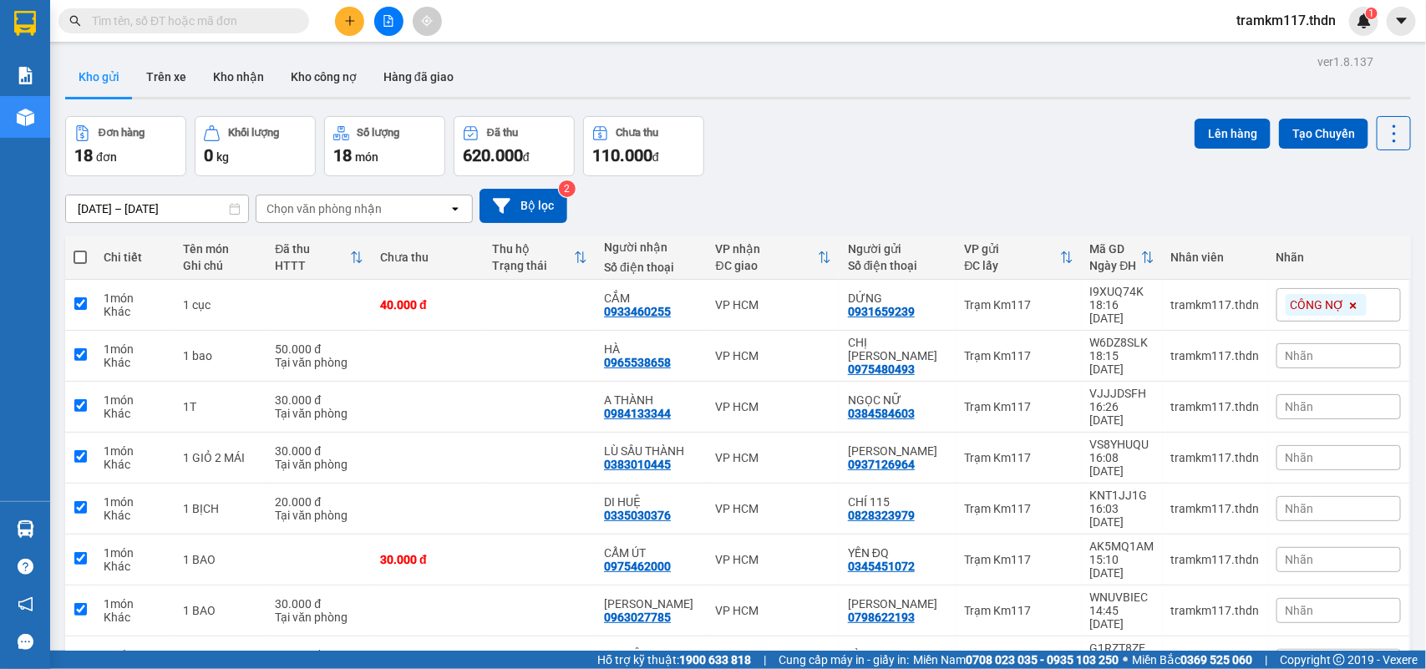
checkbox input "true"
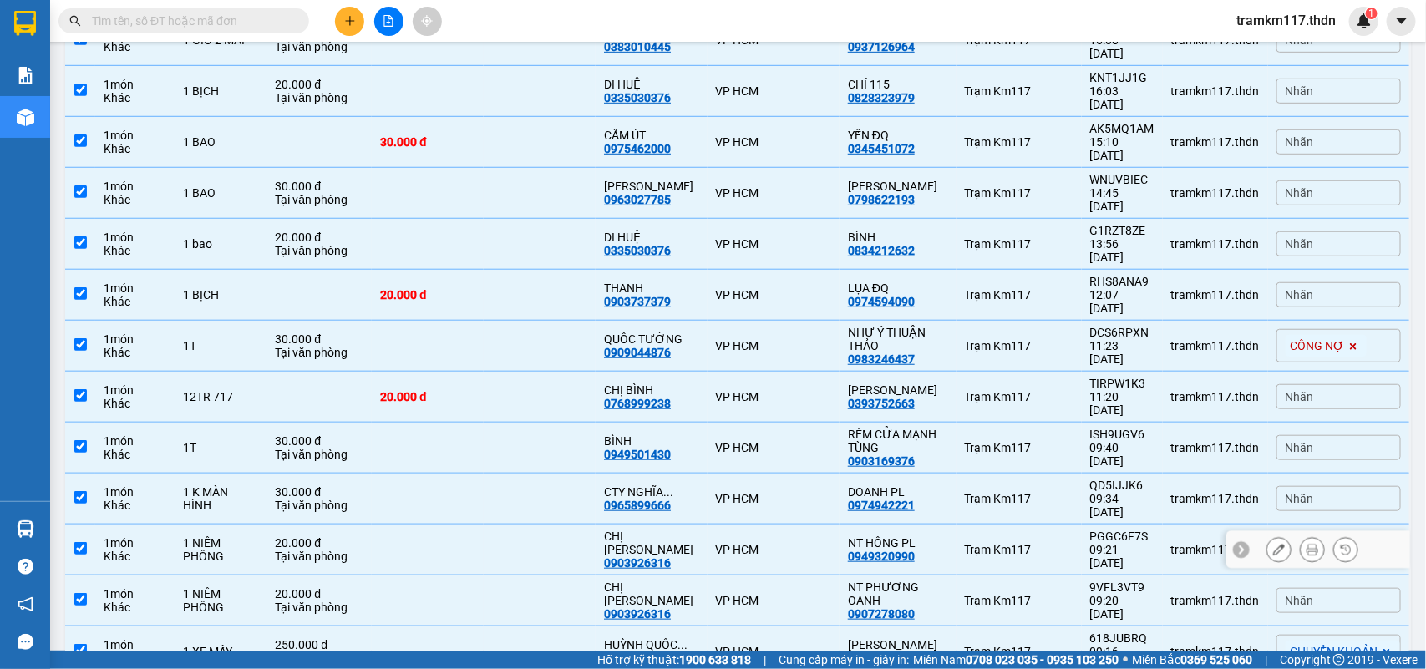
scroll to position [437, 0]
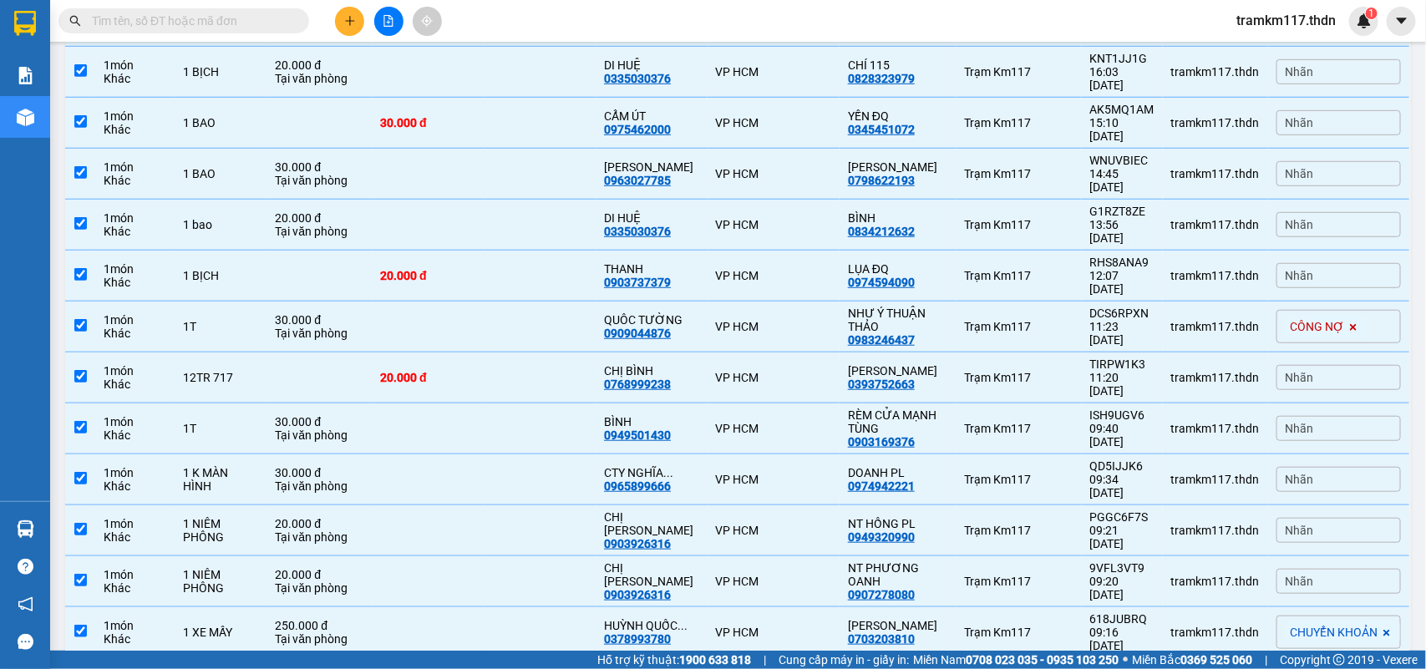
checkbox input "false"
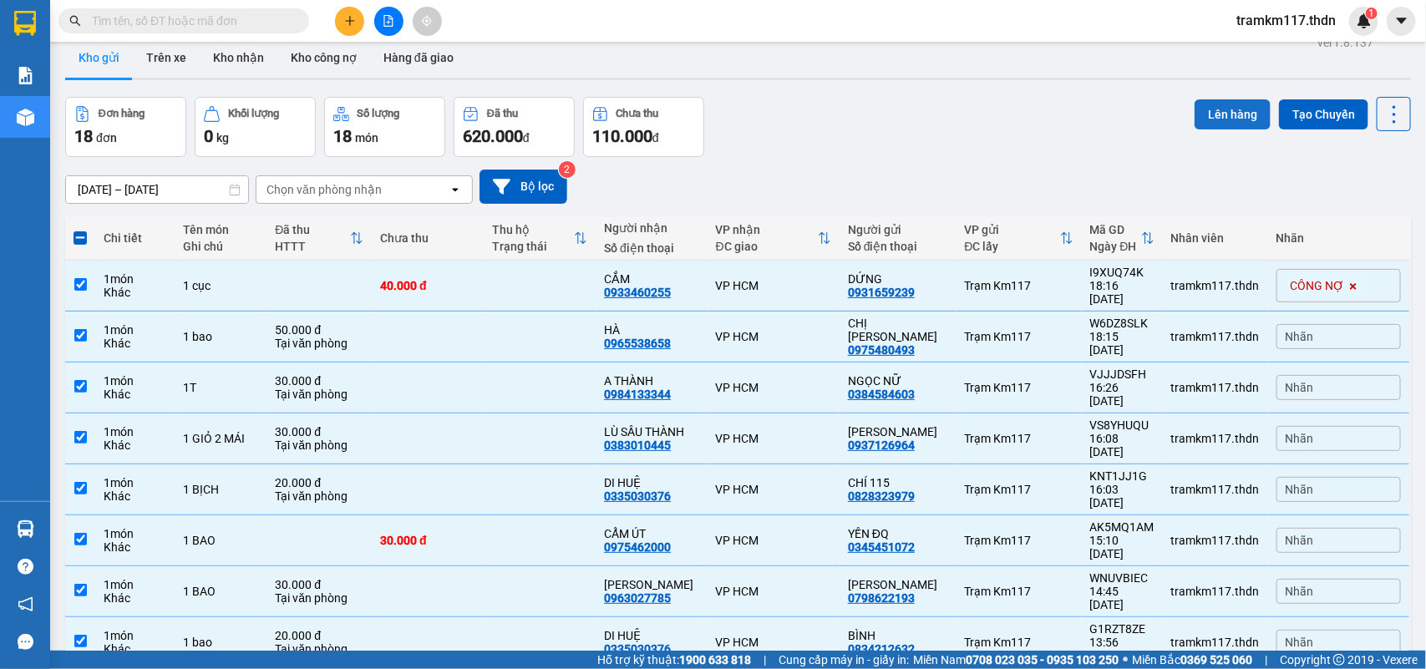
click at [1210, 114] on button "Lên hàng" at bounding box center [1233, 114] width 76 height 30
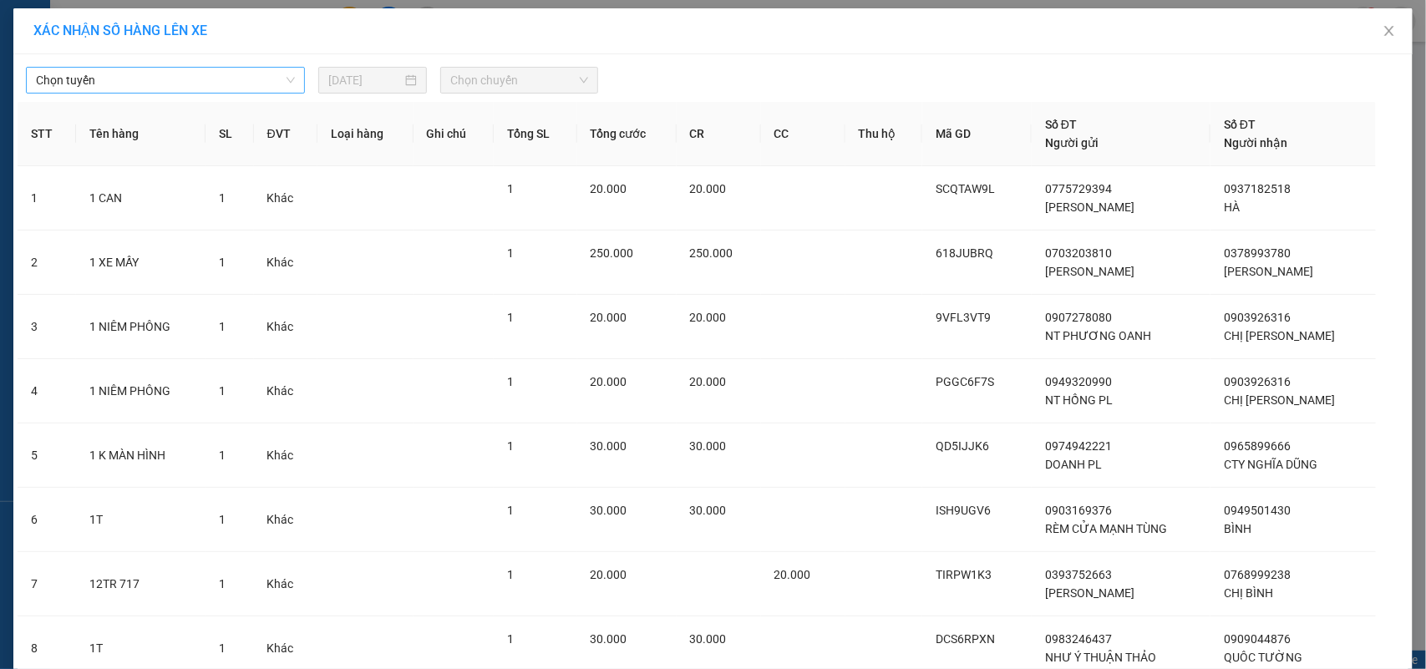
click at [203, 73] on span "Chọn tuyến" at bounding box center [165, 80] width 259 height 25
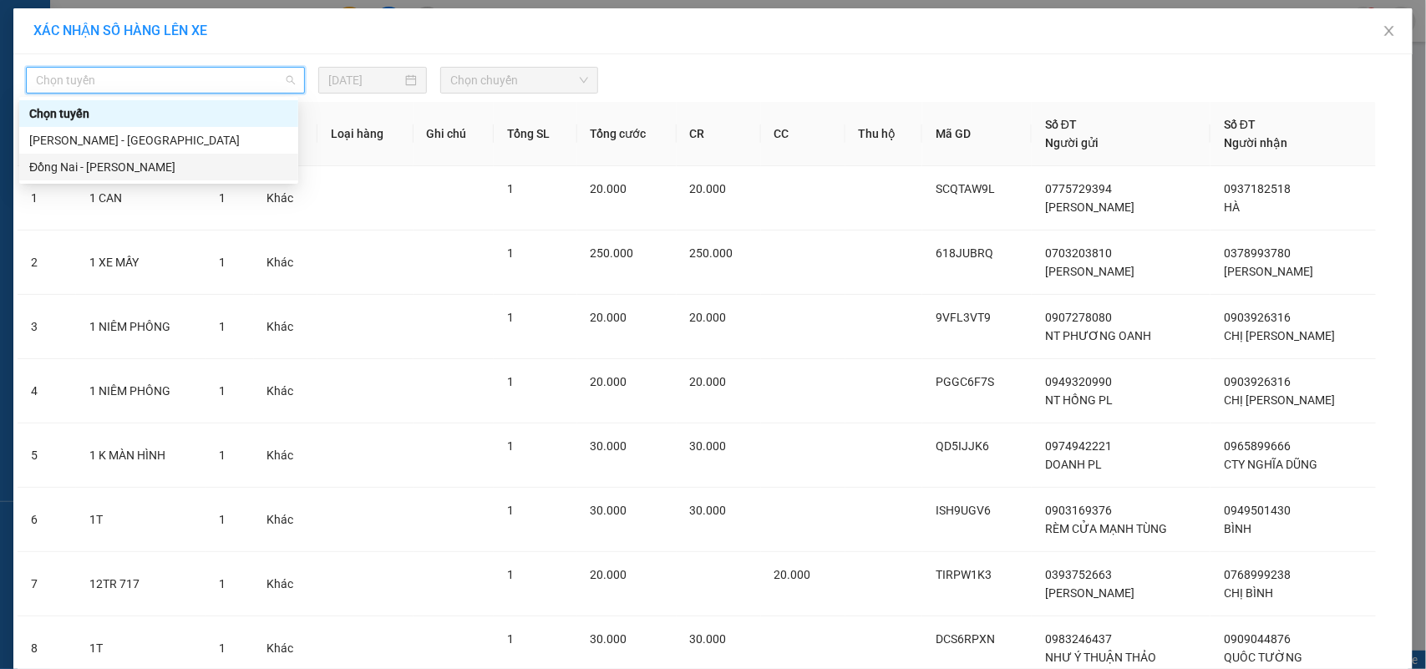
click at [140, 164] on div "Đồng Nai - [PERSON_NAME]" at bounding box center [158, 167] width 259 height 18
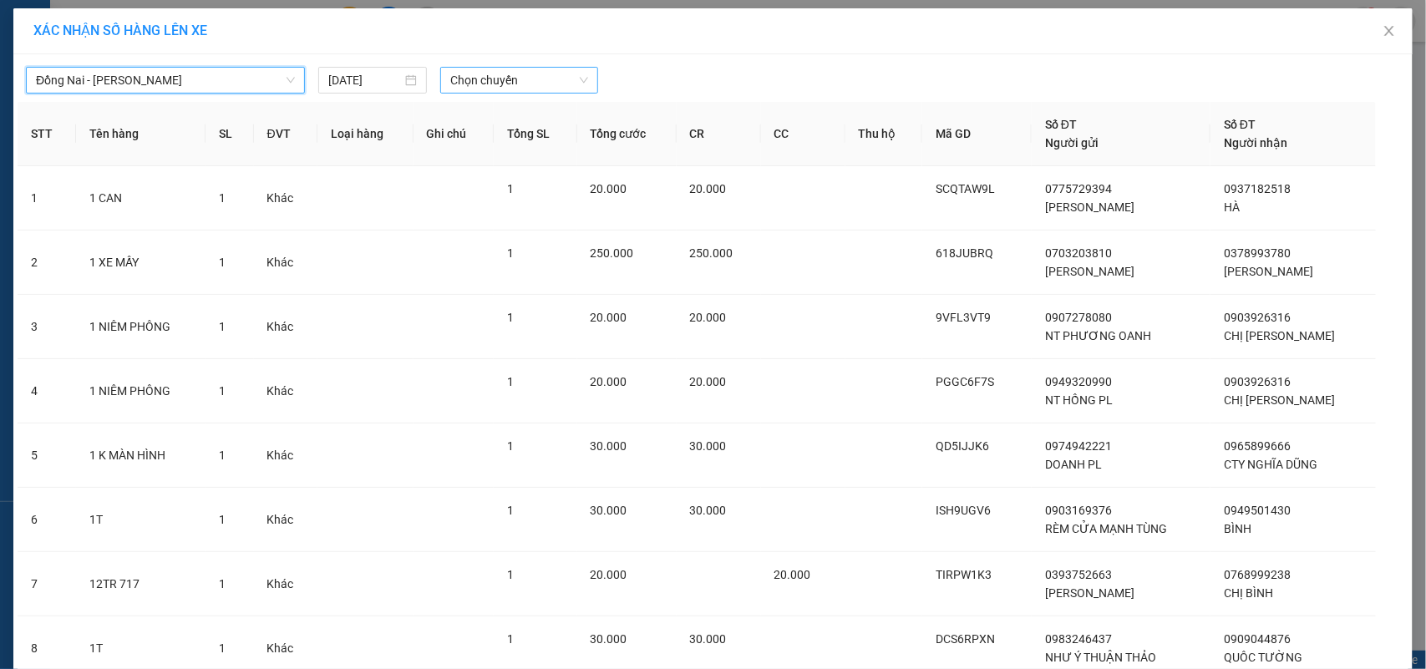
click at [479, 76] on span "Chọn chuyến" at bounding box center [518, 80] width 137 height 25
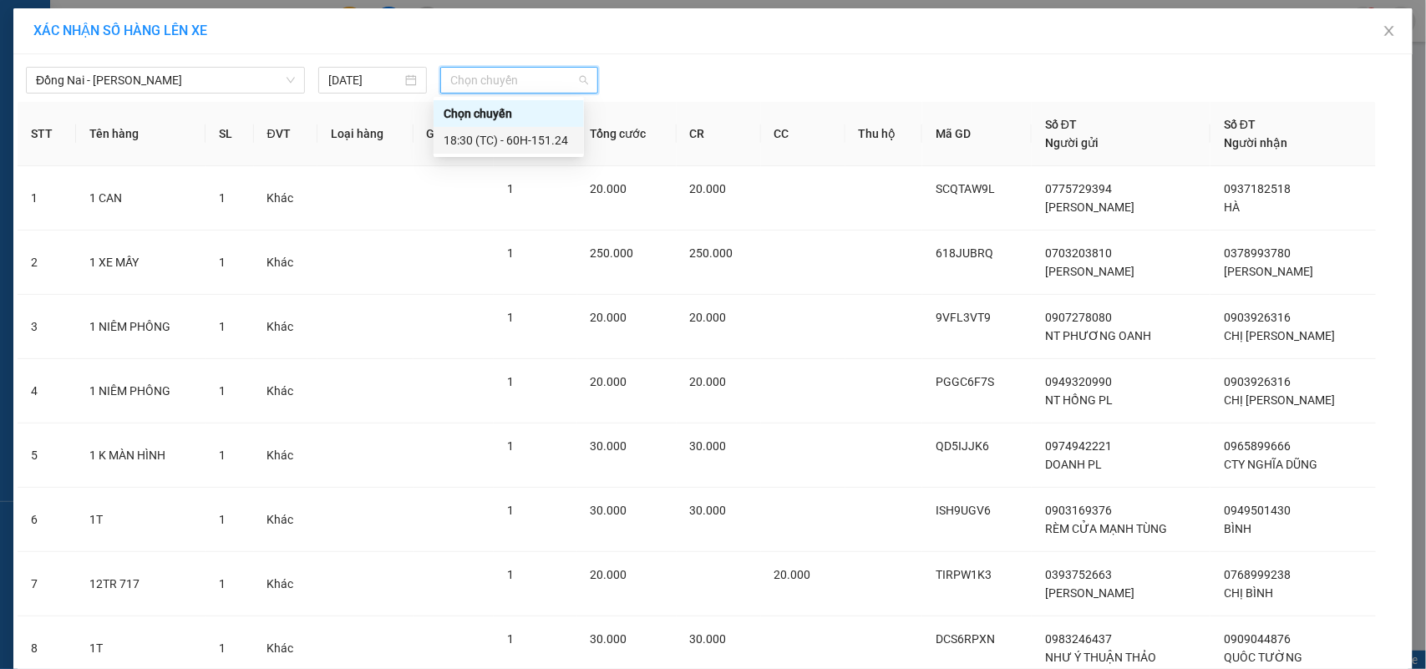
click at [475, 135] on div "18:30 (TC) - 60H-151.24" at bounding box center [509, 140] width 130 height 18
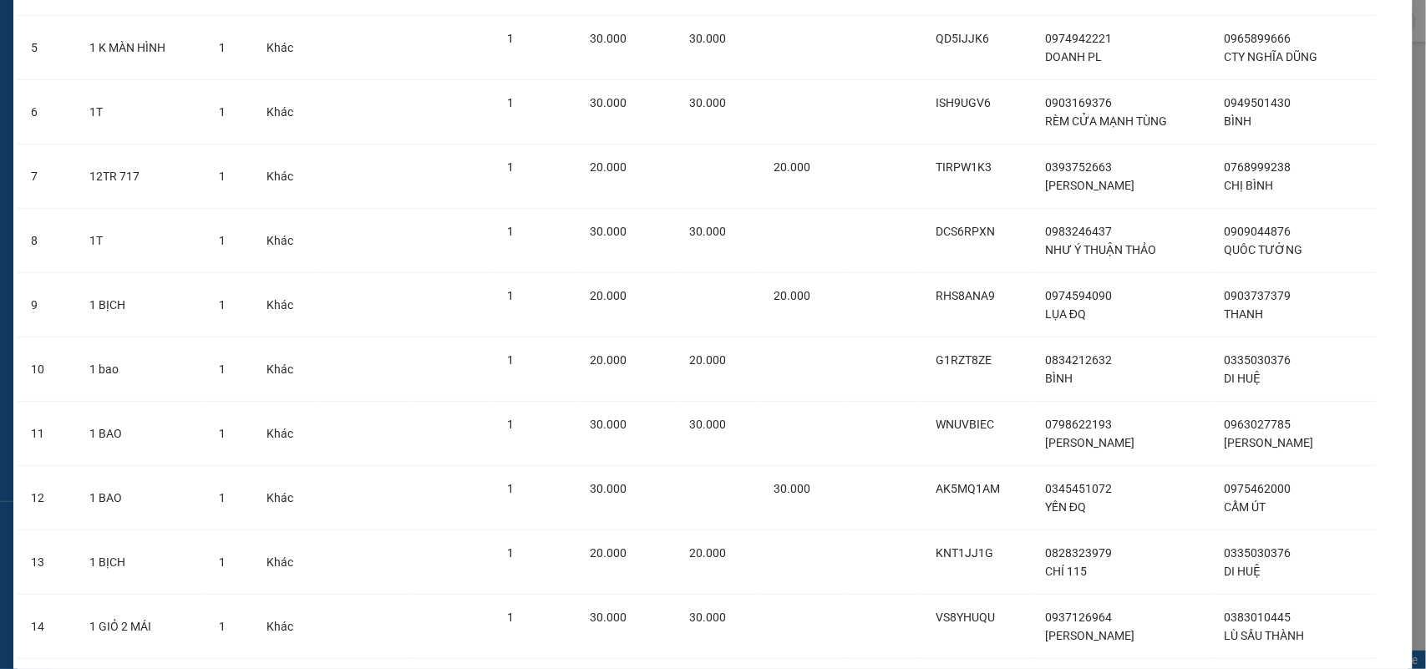
scroll to position [725, 0]
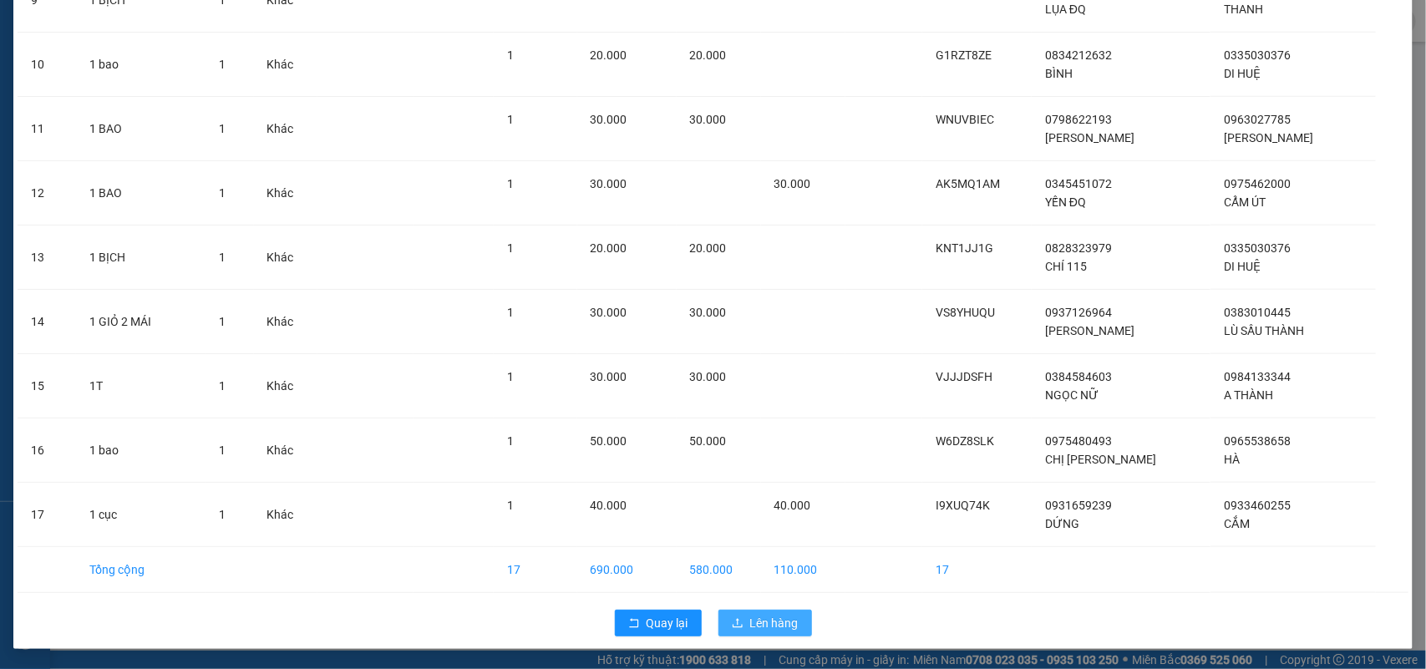
click at [766, 622] on span "Lên hàng" at bounding box center [774, 623] width 48 height 18
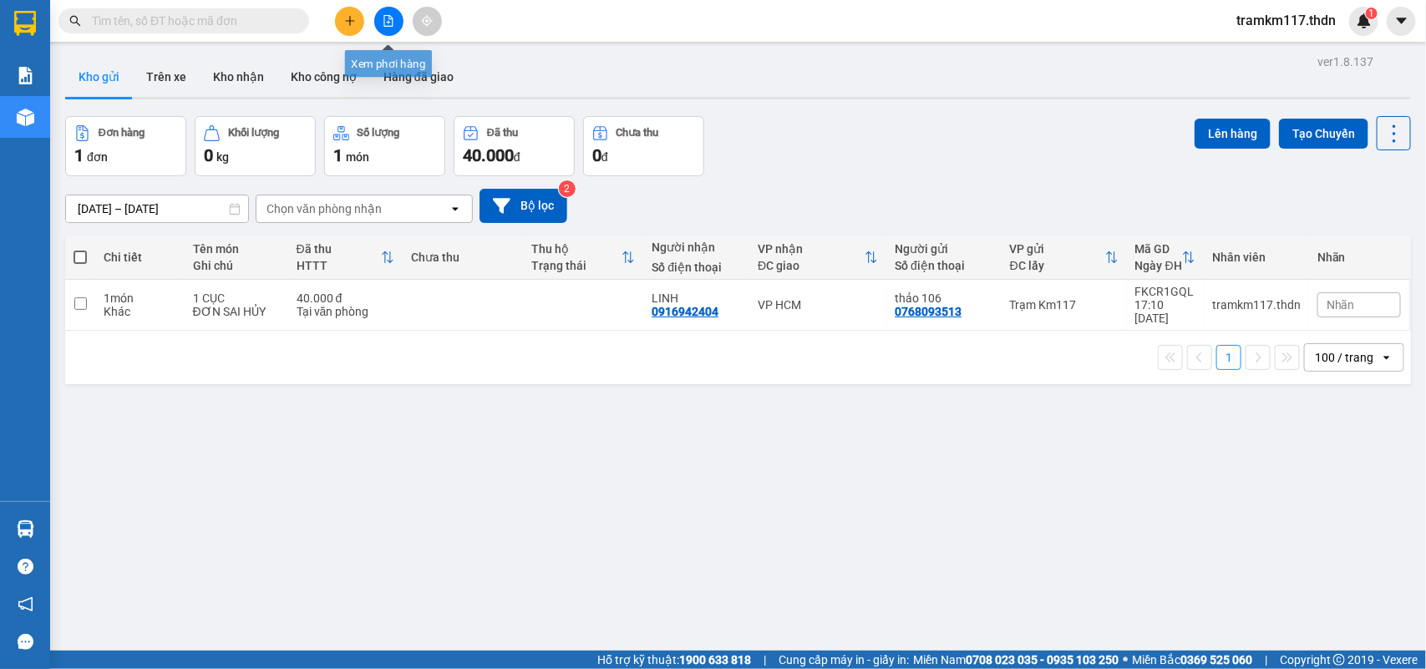
click at [384, 18] on icon "file-add" at bounding box center [388, 21] width 9 height 12
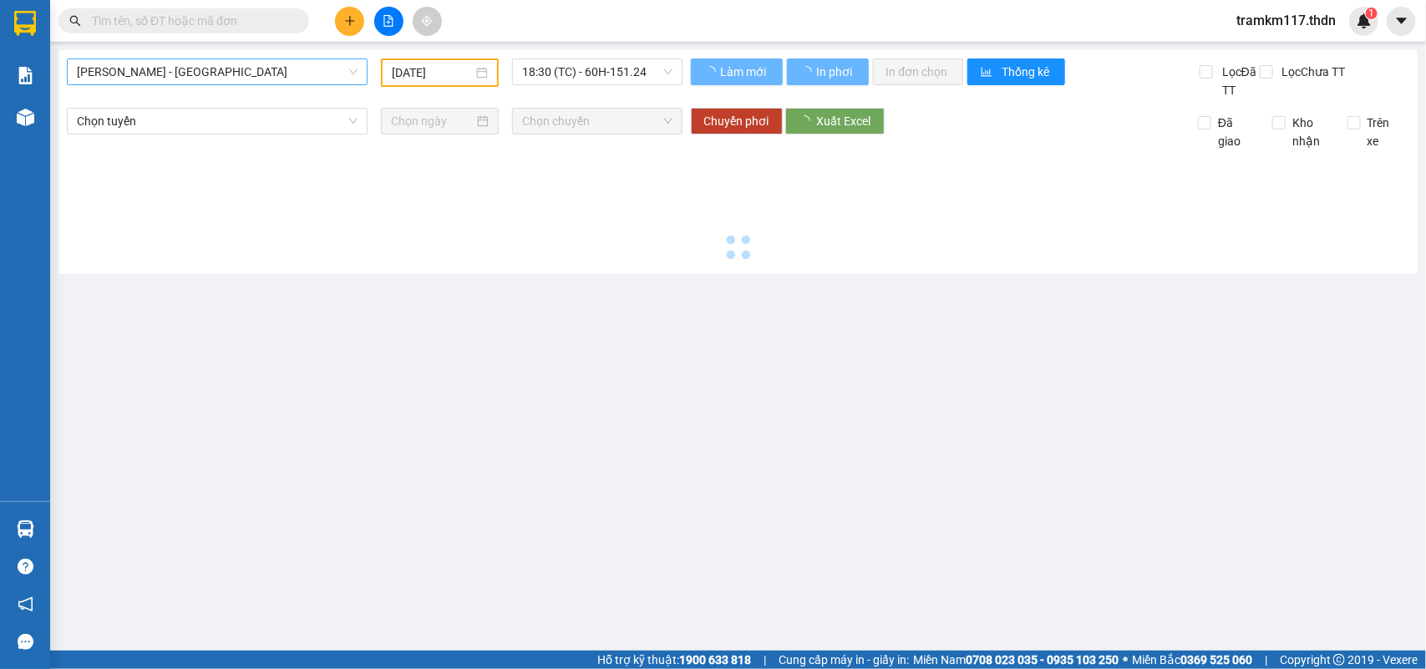
type input "[DATE]"
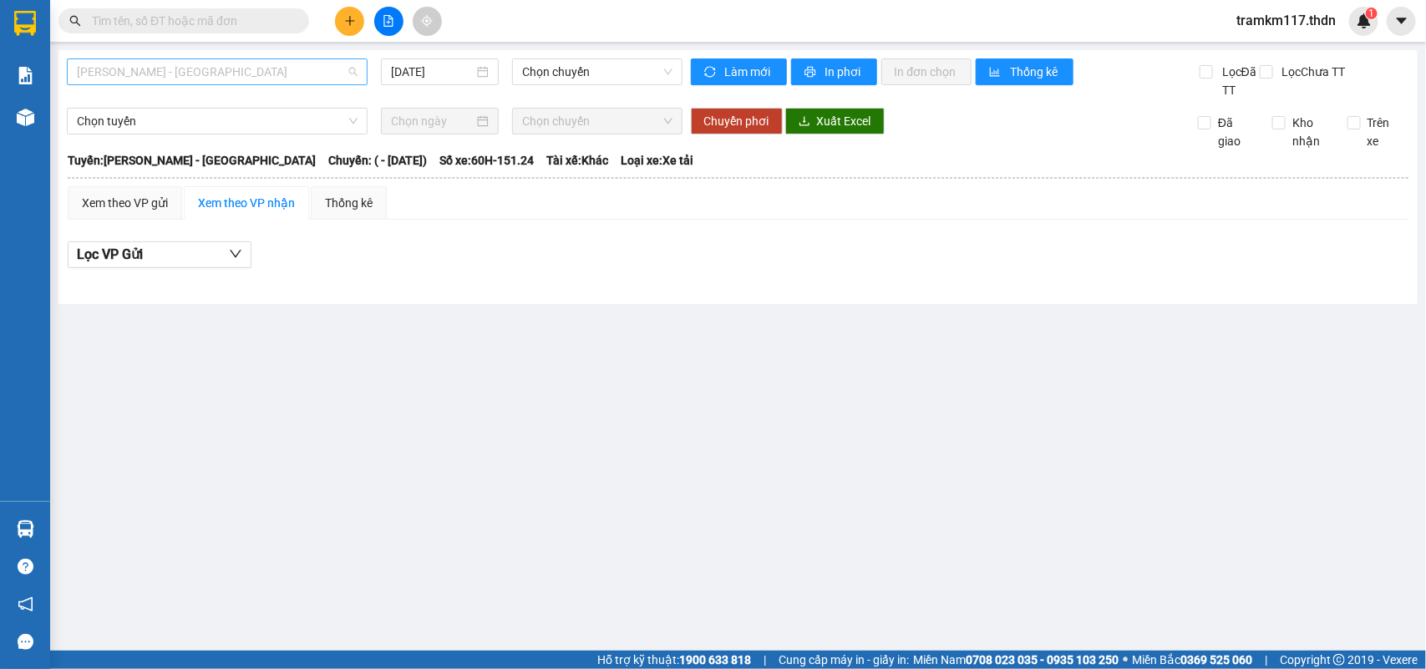
click at [259, 69] on span "[PERSON_NAME] - [GEOGRAPHIC_DATA]" at bounding box center [217, 71] width 281 height 25
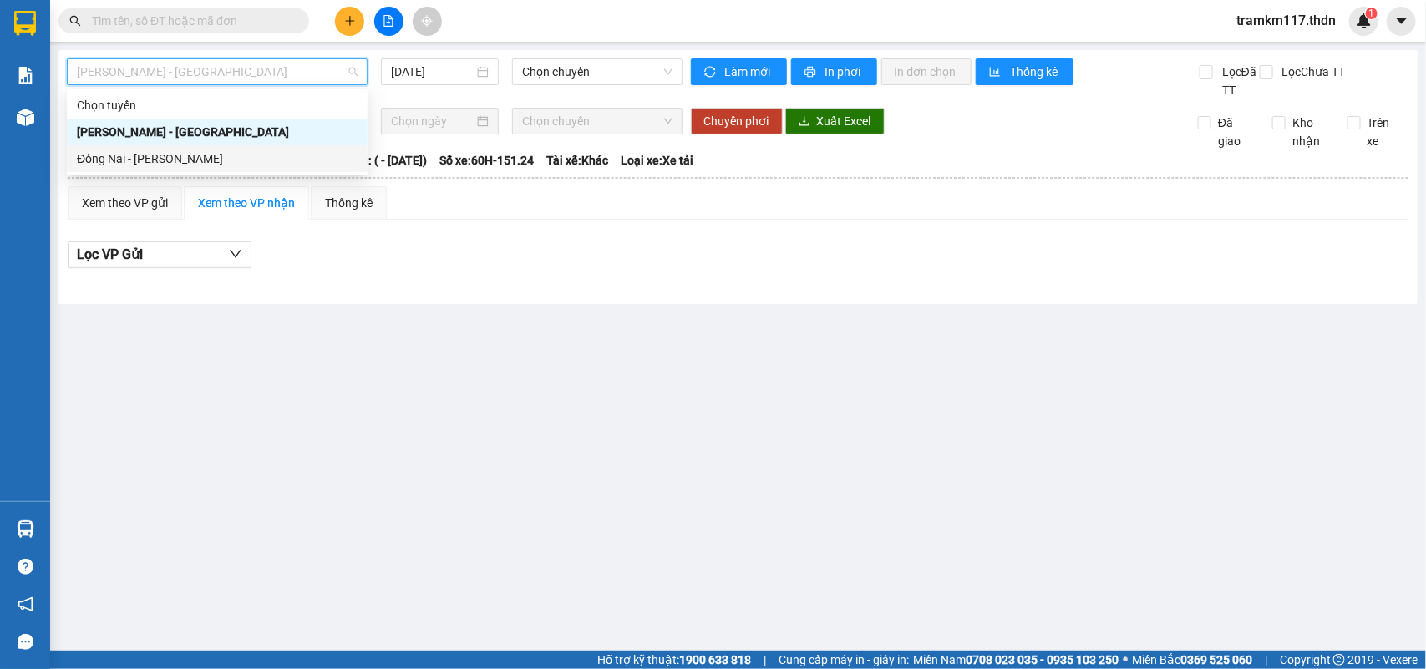
click at [165, 151] on div "Đồng Nai - [PERSON_NAME]" at bounding box center [217, 159] width 281 height 18
type input "[DATE]"
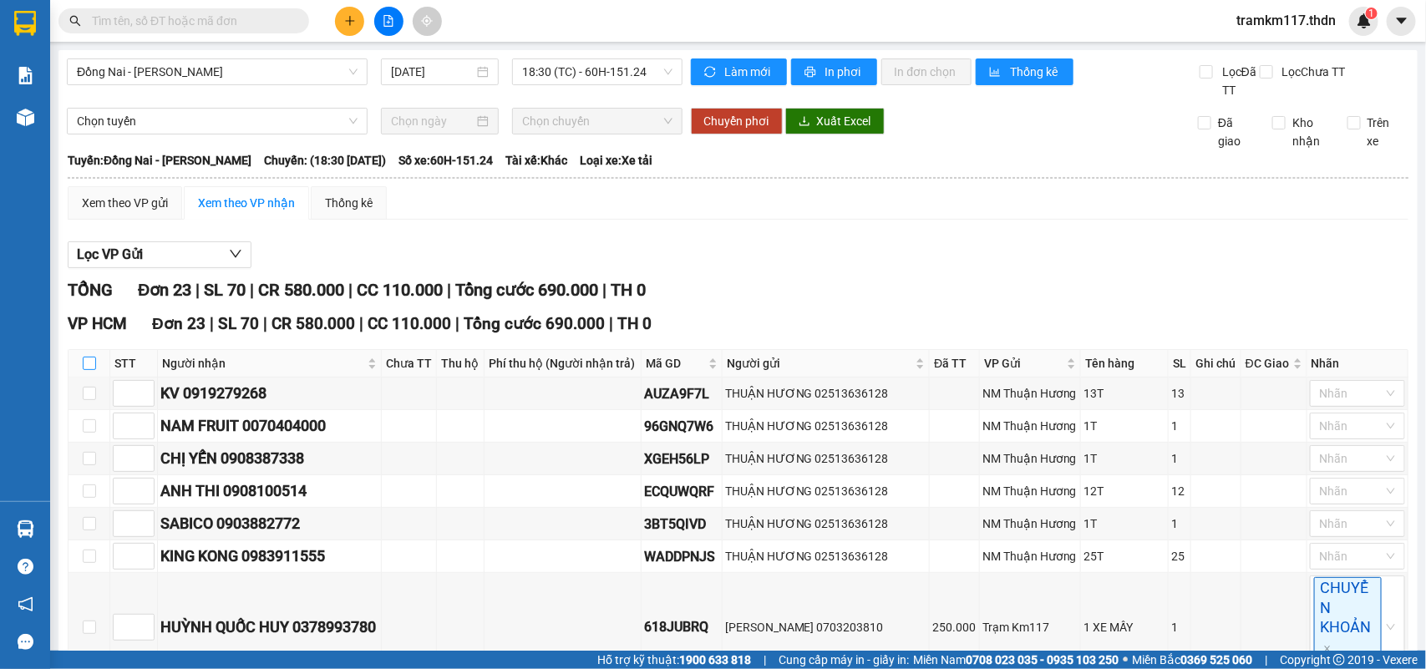
click at [90, 370] on input "checkbox" at bounding box center [89, 363] width 13 height 13
checkbox input "true"
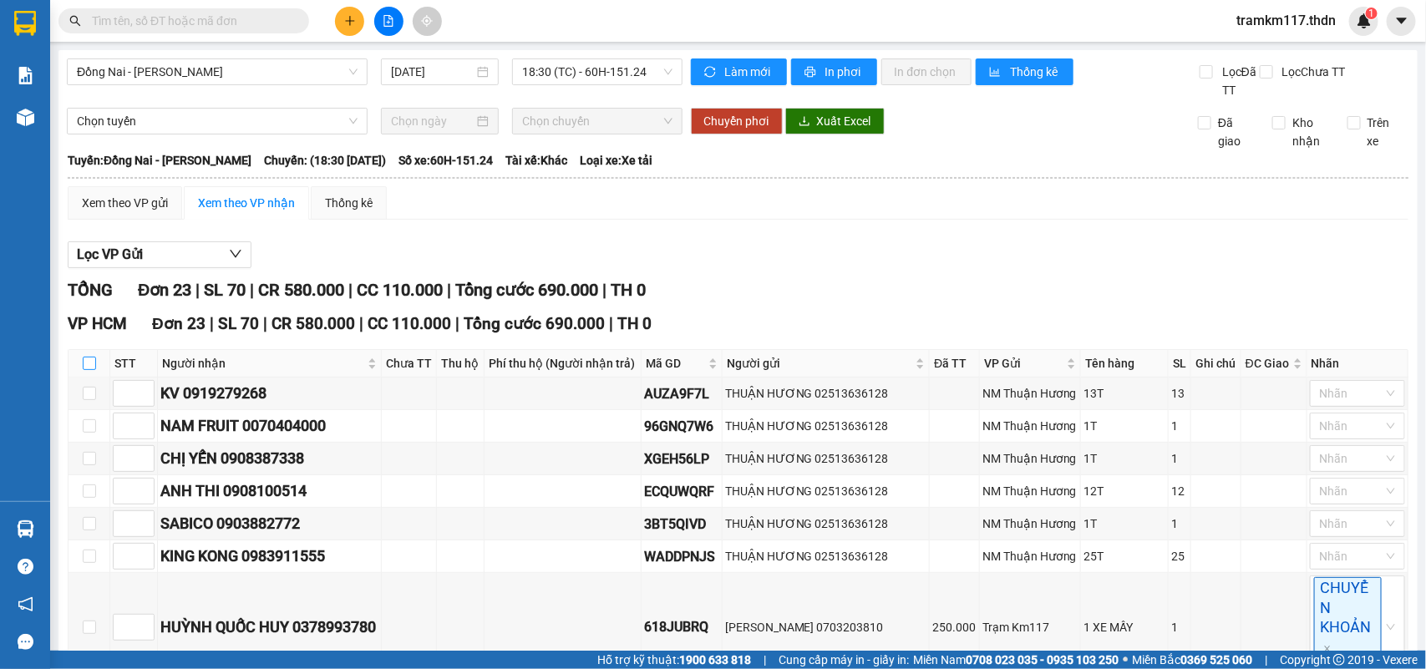
checkbox input "true"
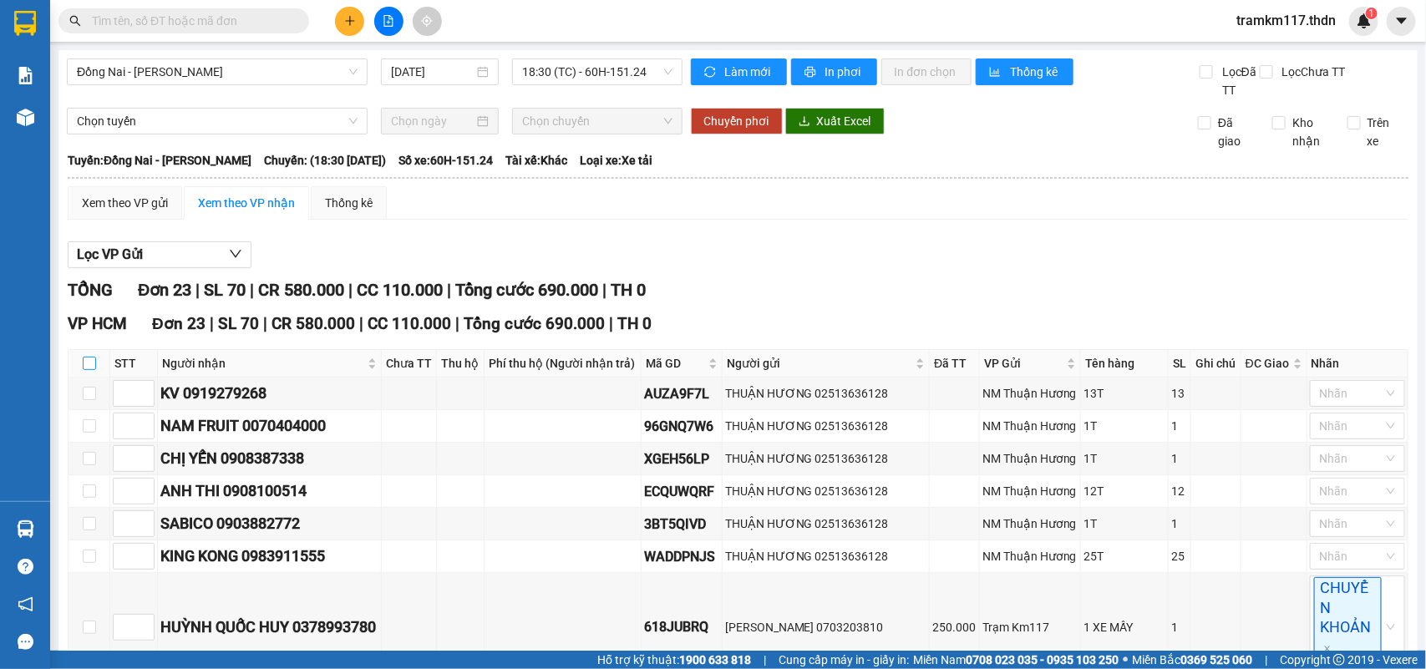
checkbox input "true"
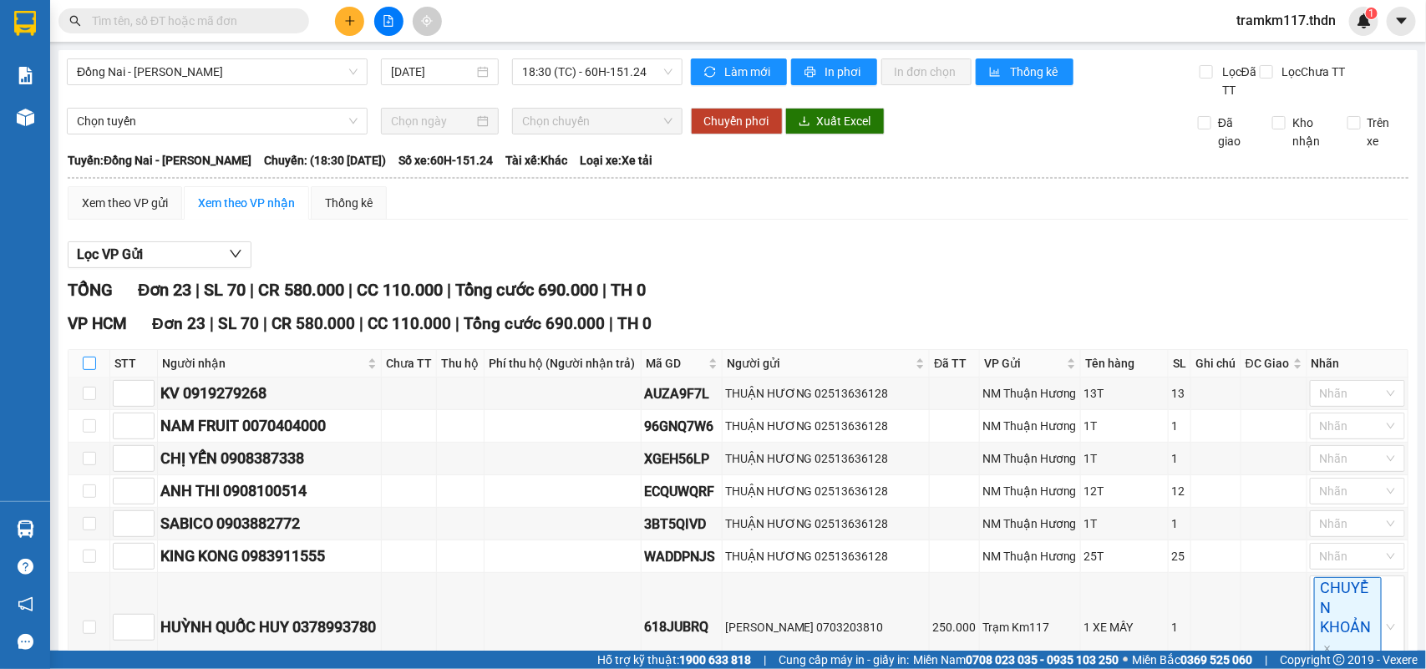
checkbox input "true"
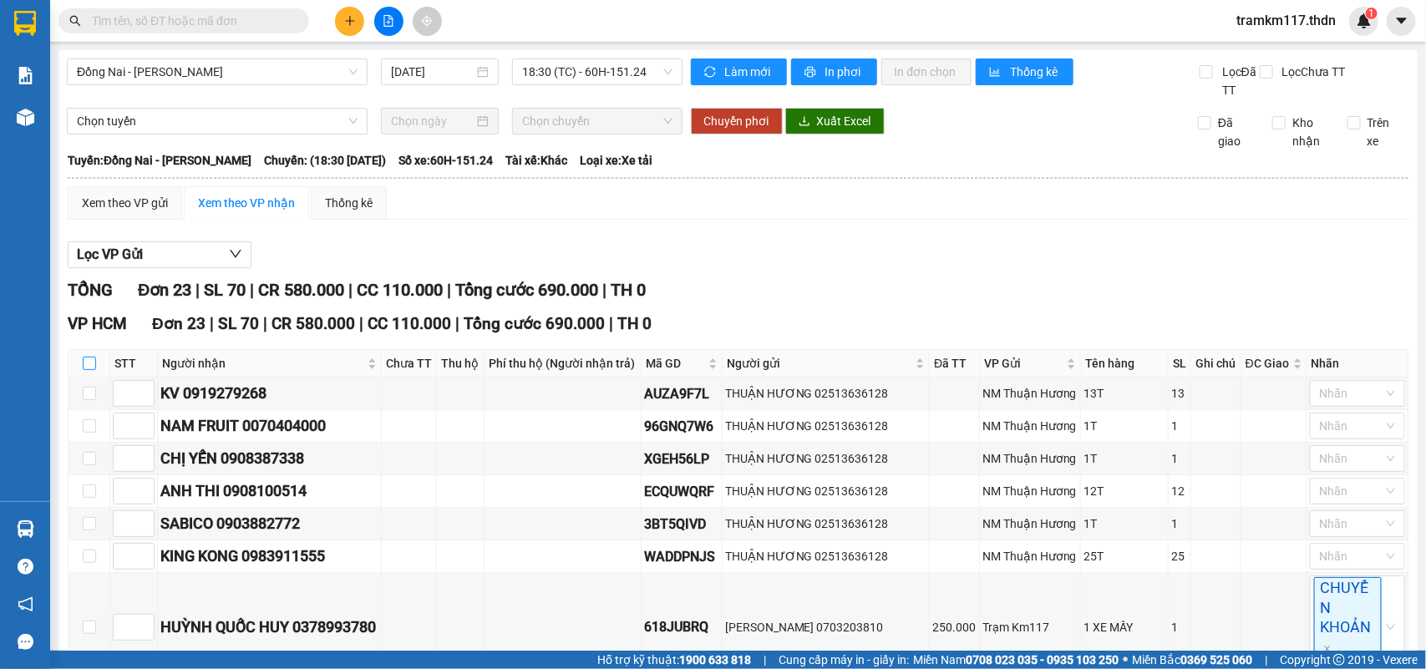
checkbox input "true"
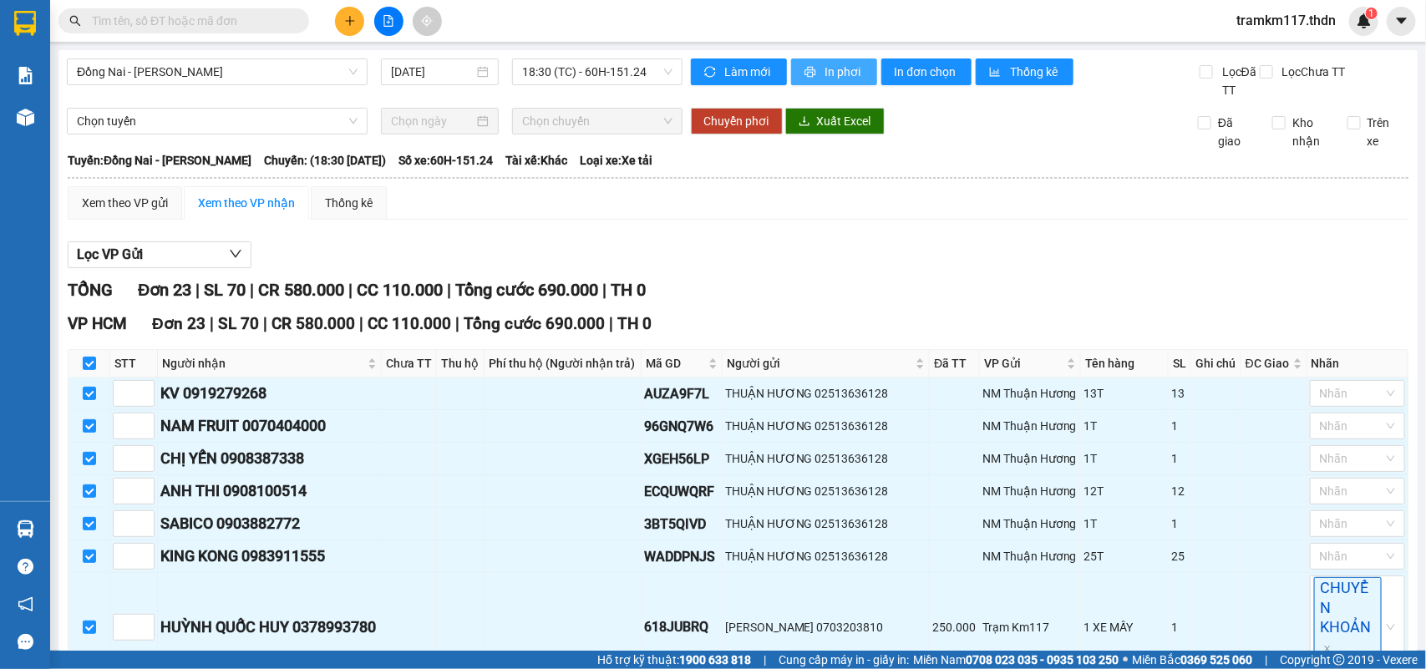
click at [833, 73] on span "In phơi" at bounding box center [844, 72] width 38 height 18
click at [844, 68] on span "In phơi" at bounding box center [844, 72] width 38 height 18
